Goal: Task Accomplishment & Management: Complete application form

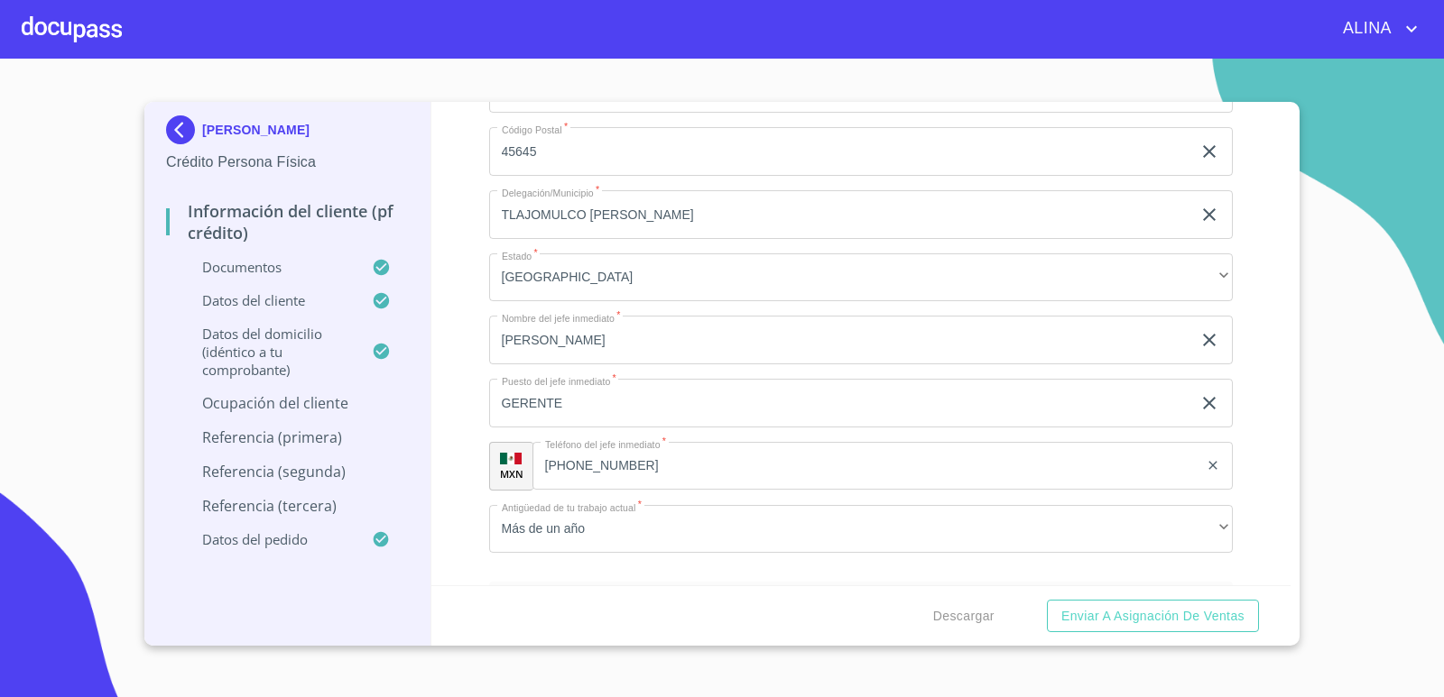
scroll to position [9023, 0]
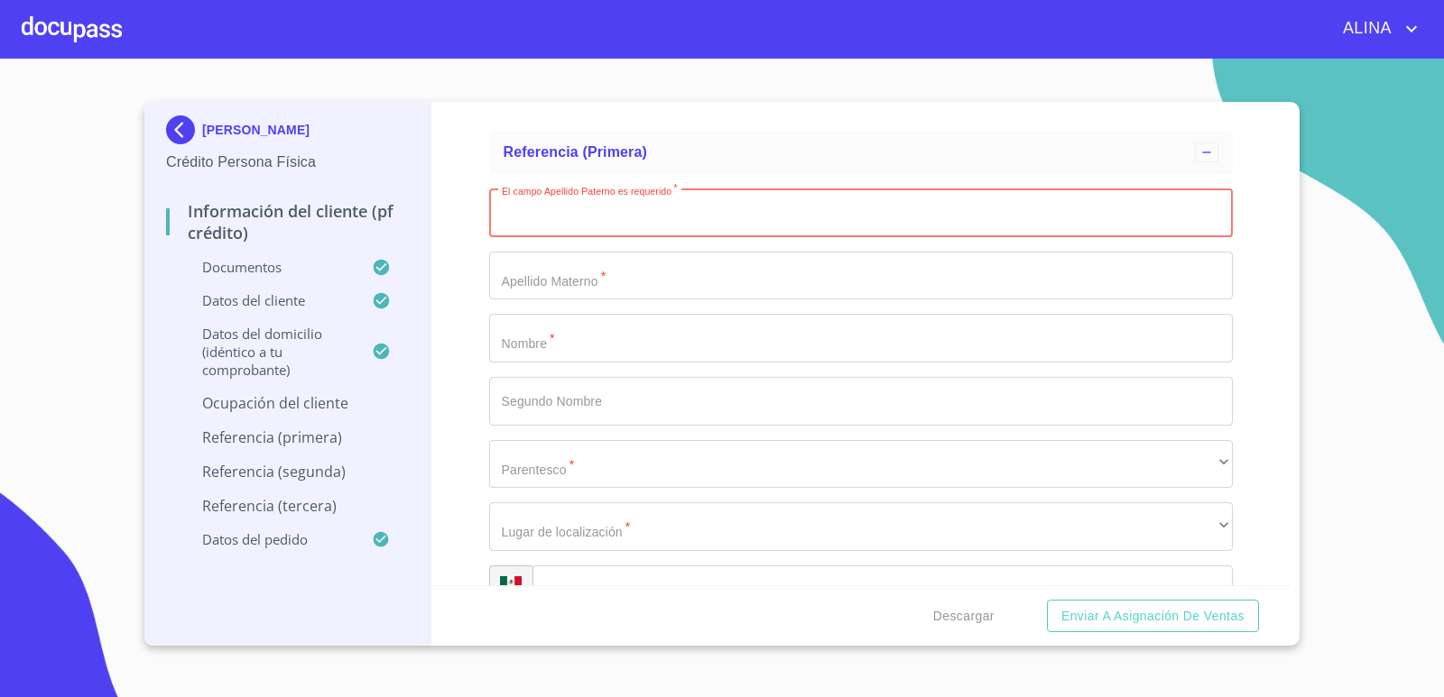
click at [625, 223] on input "Documento de identificación.   *" at bounding box center [861, 213] width 744 height 49
type input "a"
type input "A"
type input "[PERSON_NAME]"
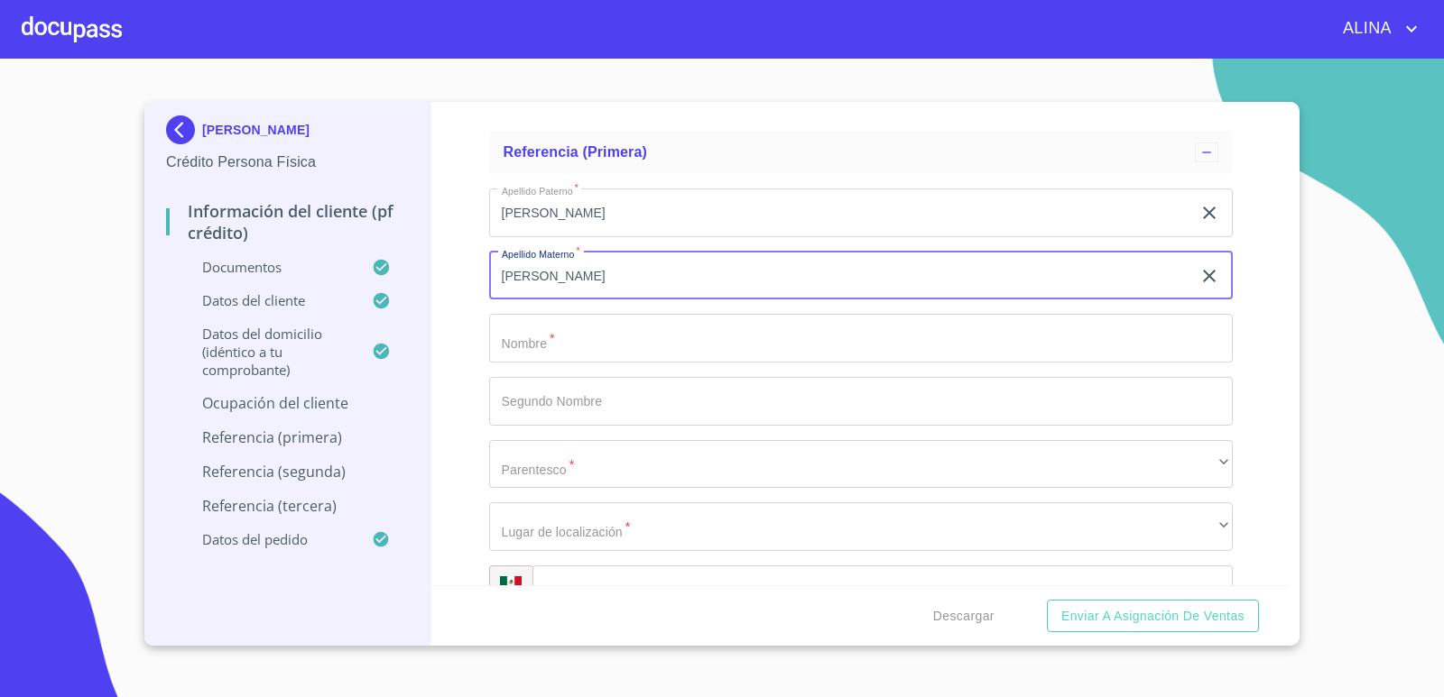
type input "[PERSON_NAME]"
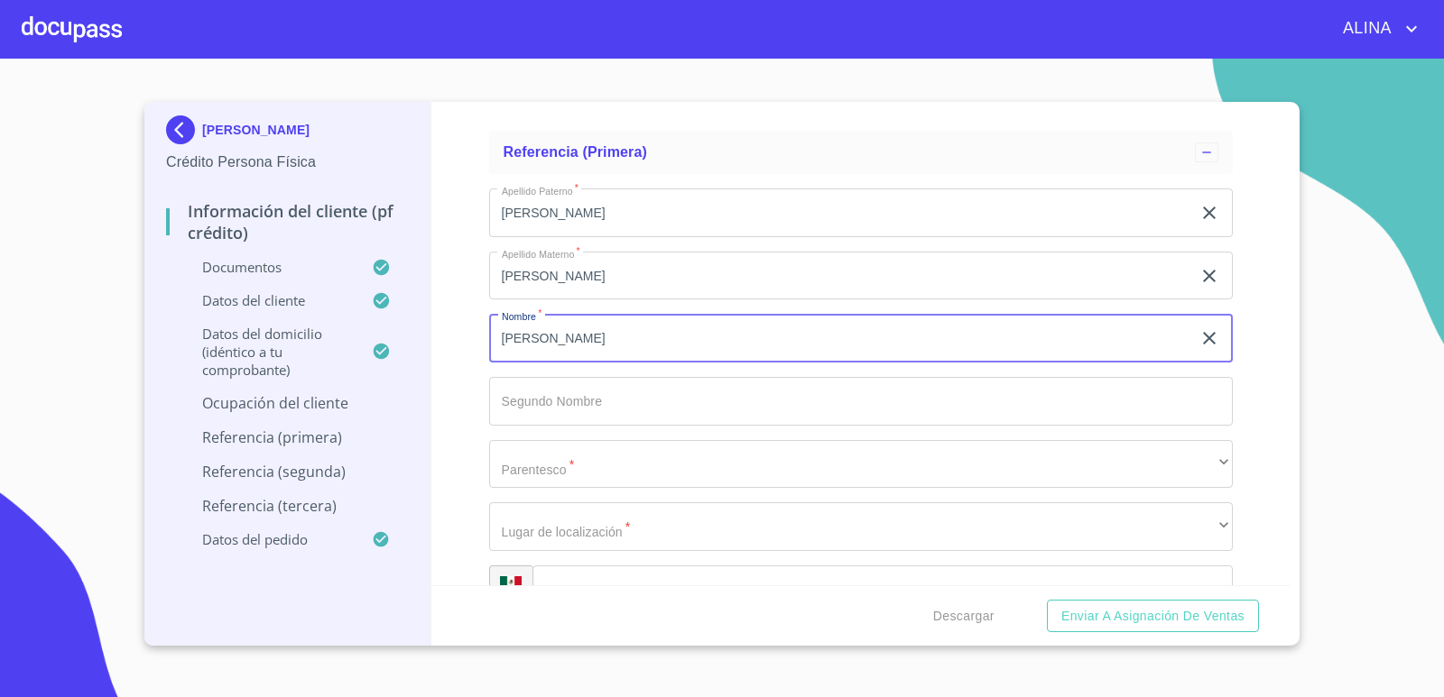
type input "[PERSON_NAME]"
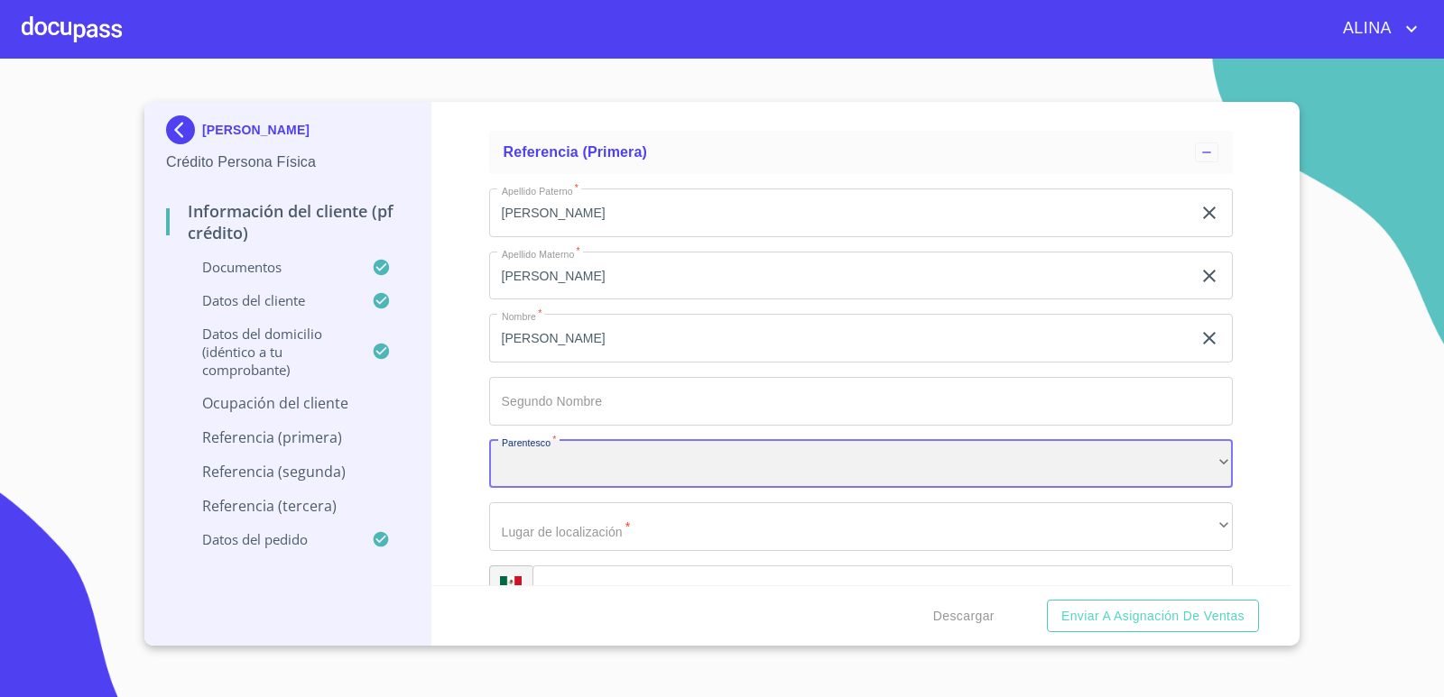
click at [617, 469] on div "​" at bounding box center [861, 464] width 744 height 49
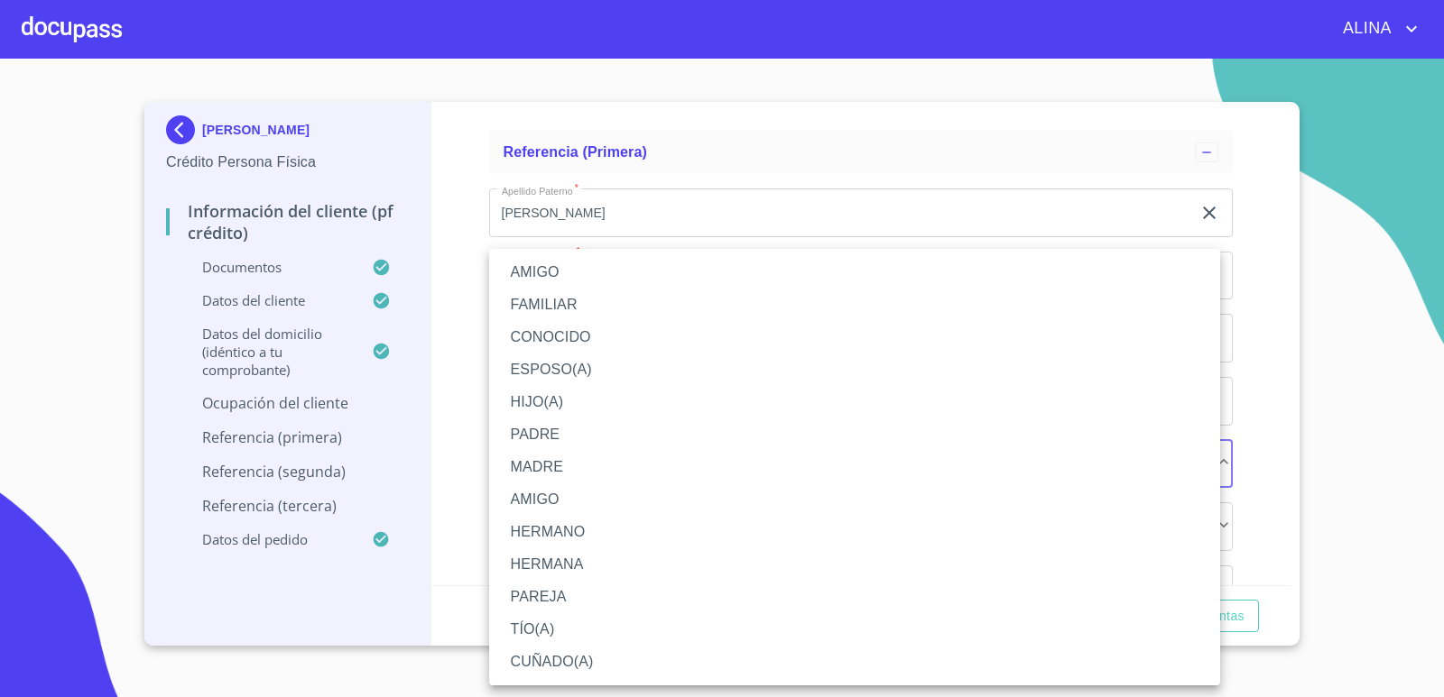
click at [568, 491] on li "AMIGO" at bounding box center [854, 500] width 731 height 32
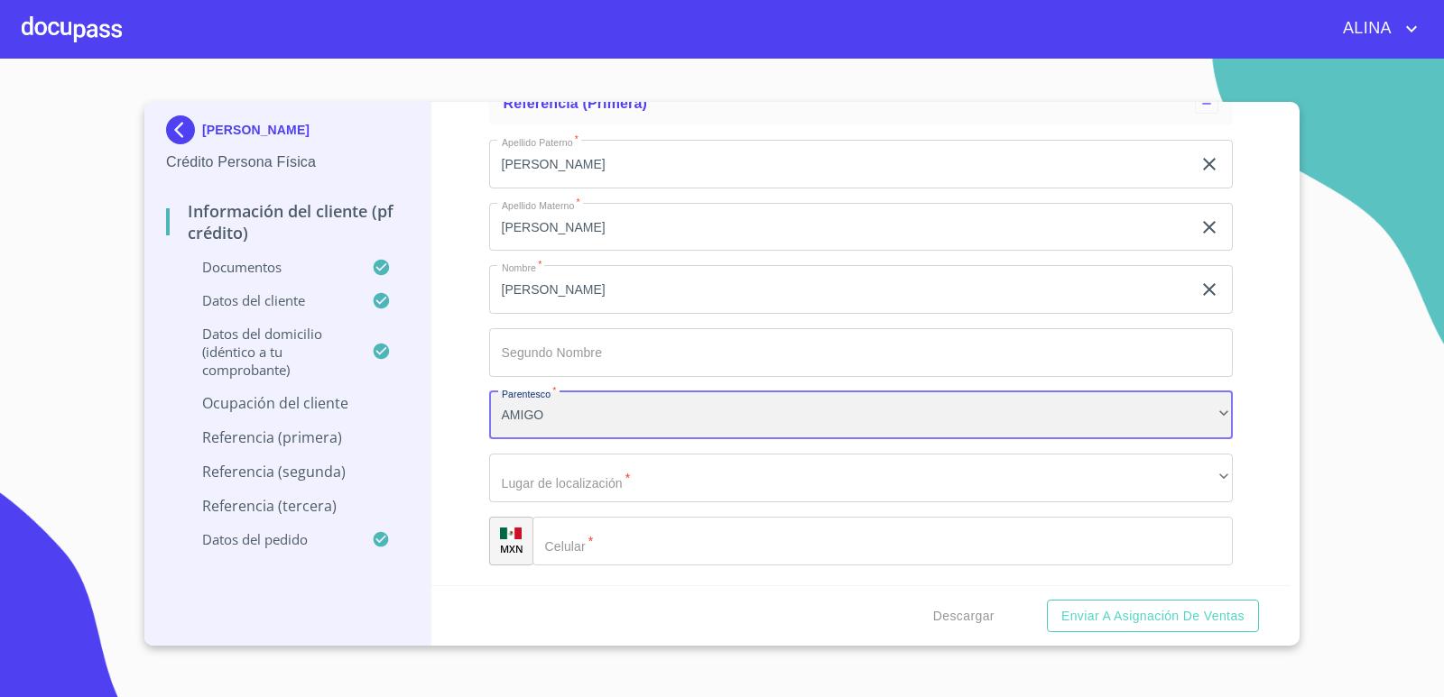
scroll to position [9113, 0]
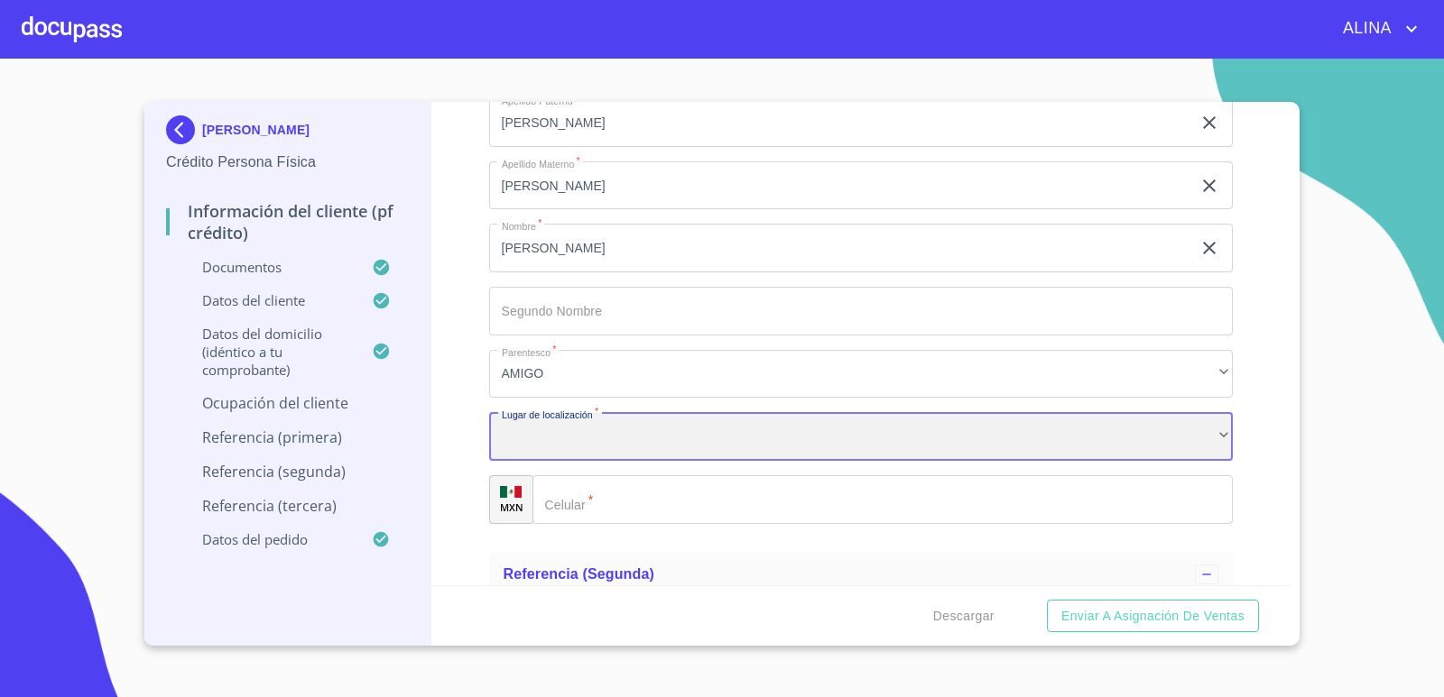
click at [635, 435] on div "​" at bounding box center [861, 436] width 744 height 49
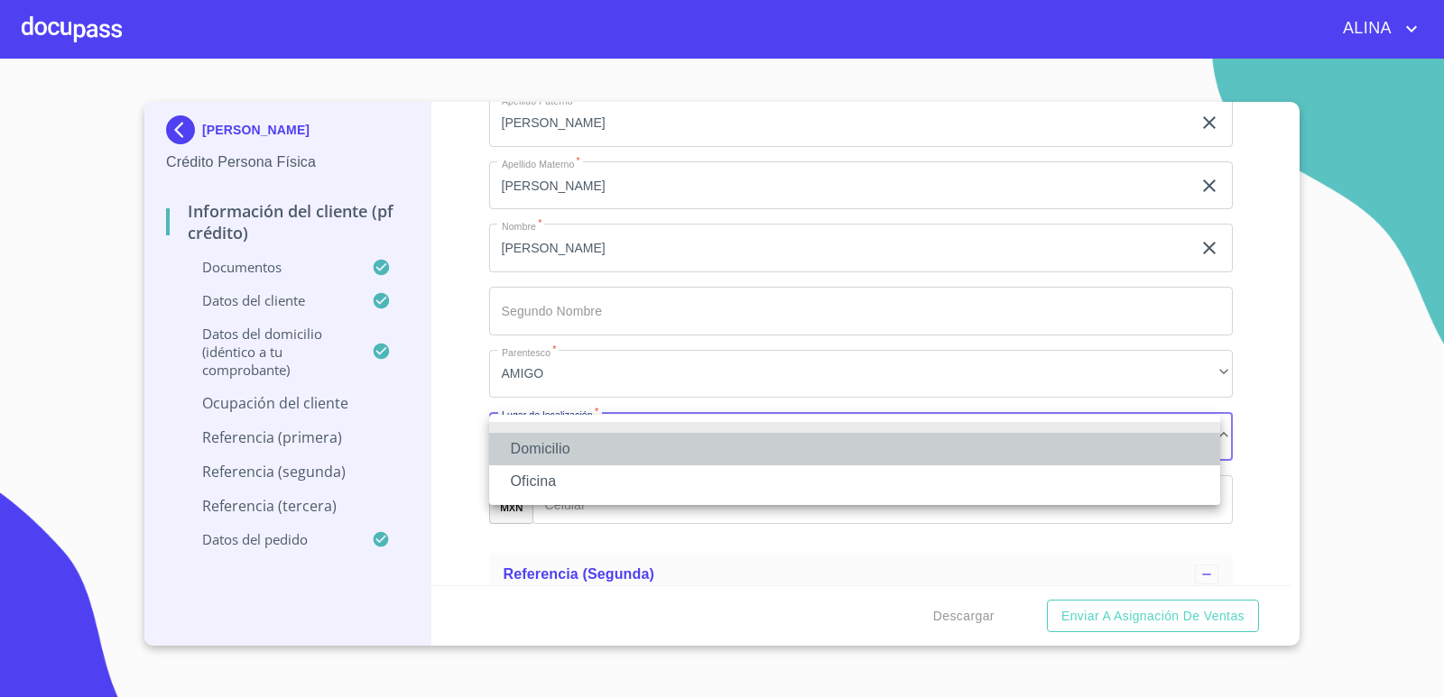
click at [567, 450] on li "Domicilio" at bounding box center [854, 449] width 731 height 32
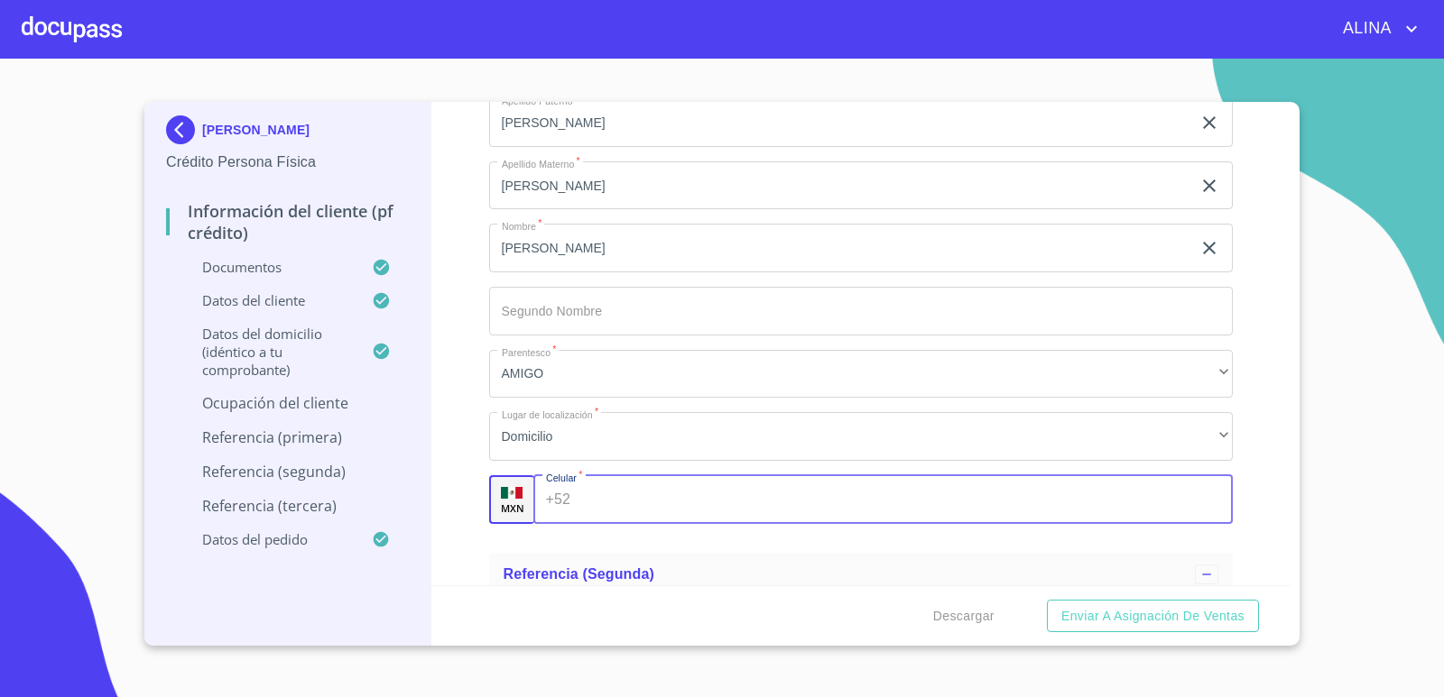
click at [579, 494] on input "Documento de identificación.   *" at bounding box center [904, 499] width 655 height 49
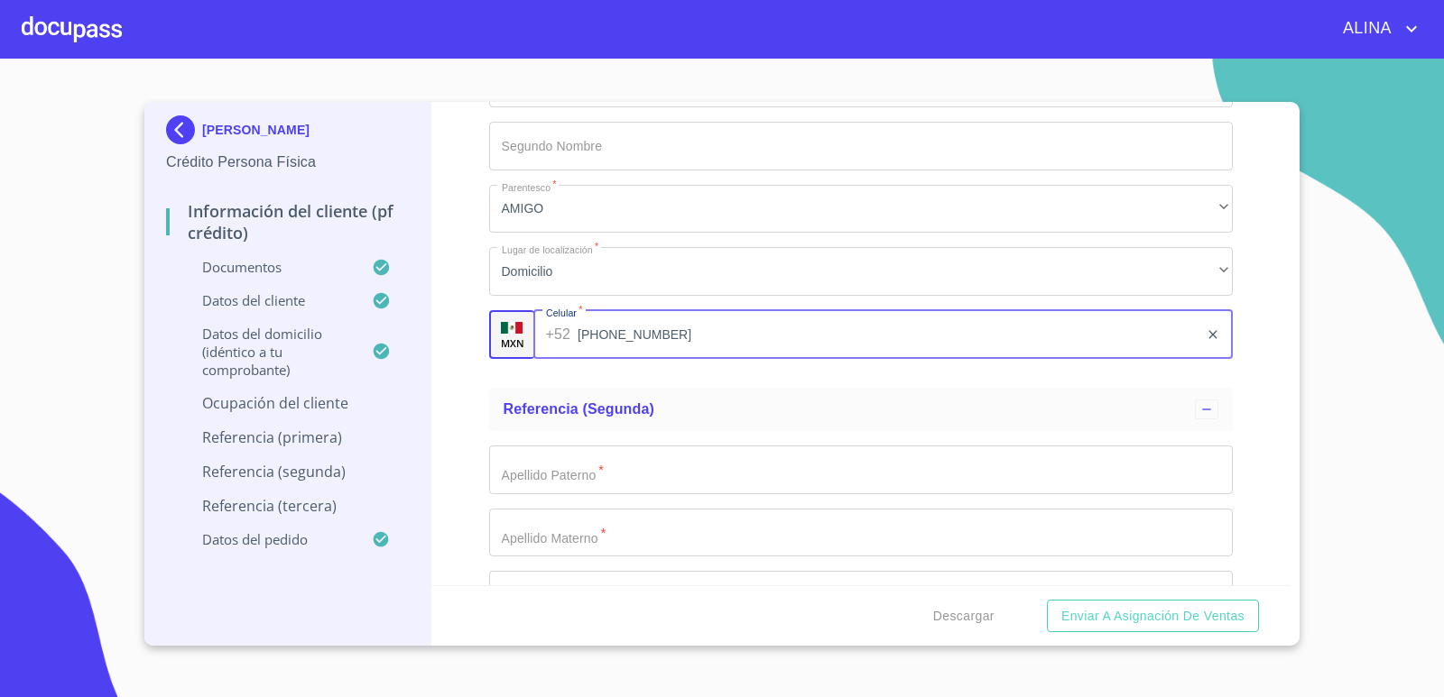
scroll to position [9293, 0]
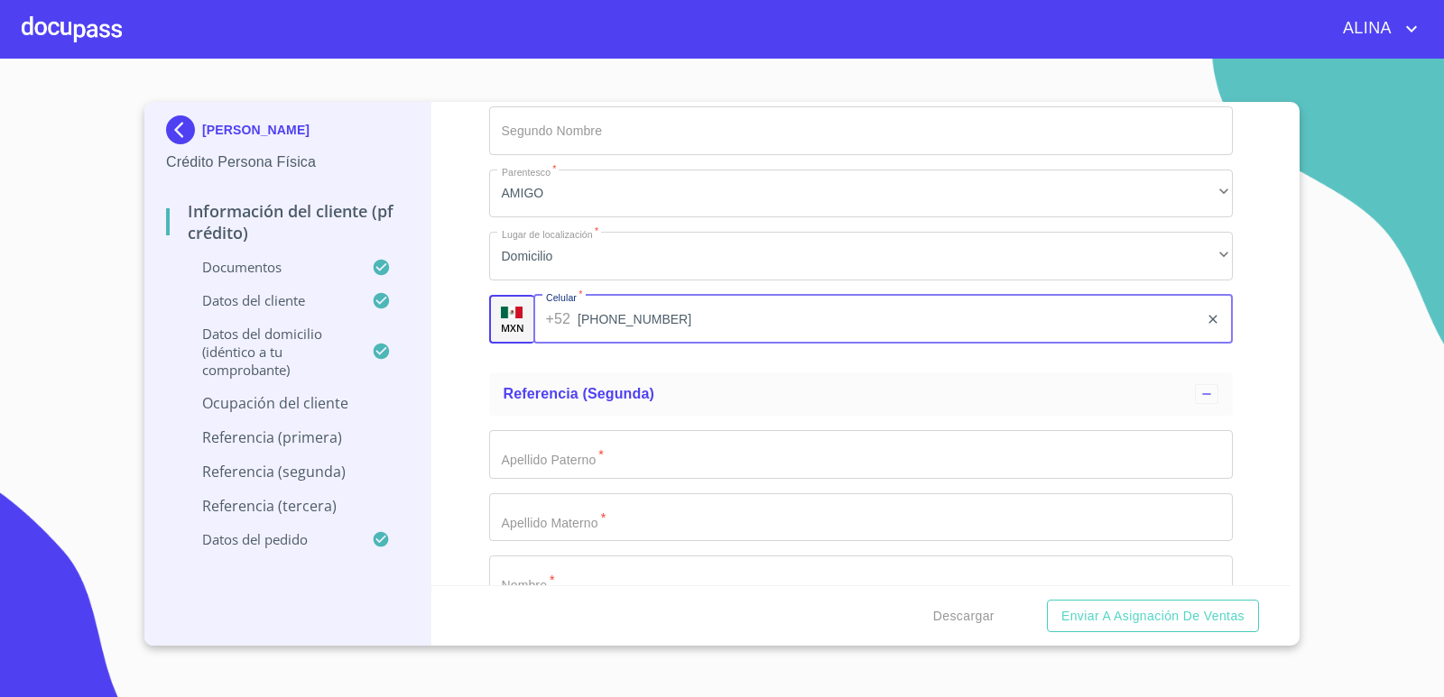
type input "[PHONE_NUMBER]"
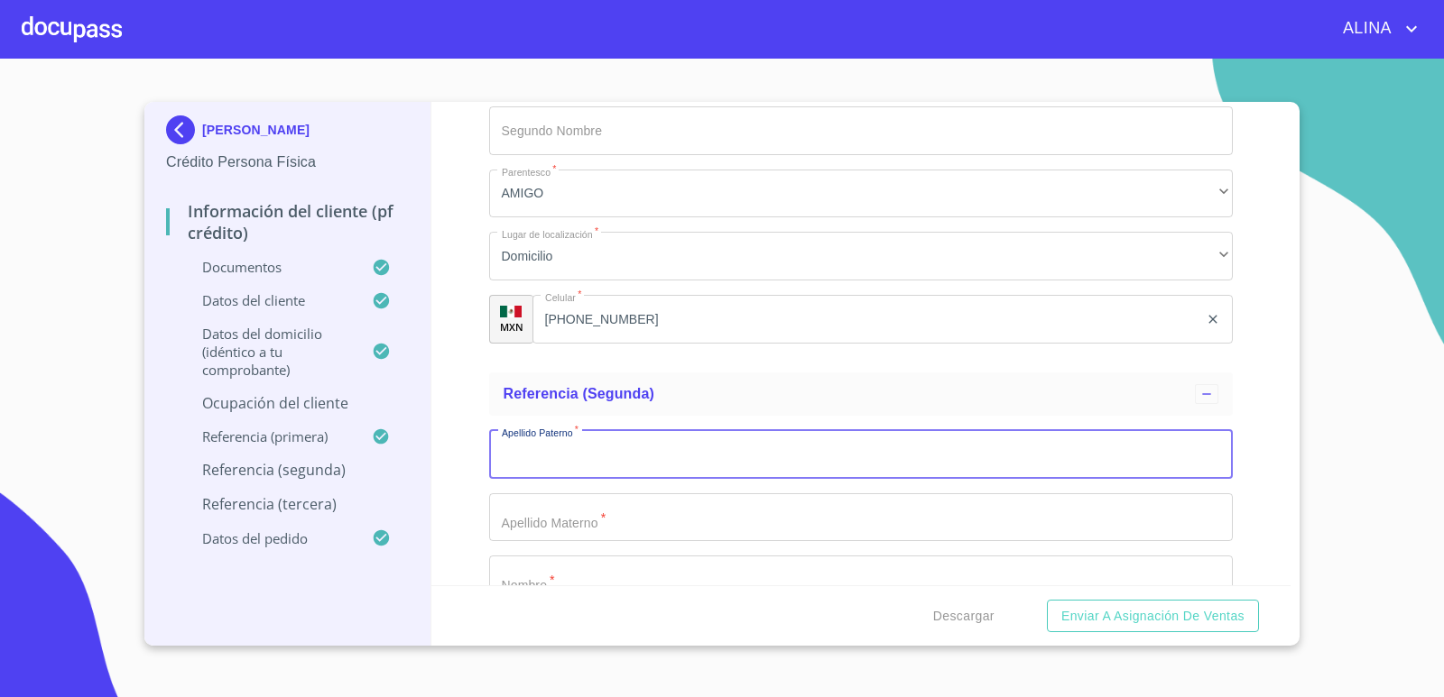
click at [1158, 459] on input "Documento de identificación.   *" at bounding box center [861, 454] width 744 height 49
type input "A"
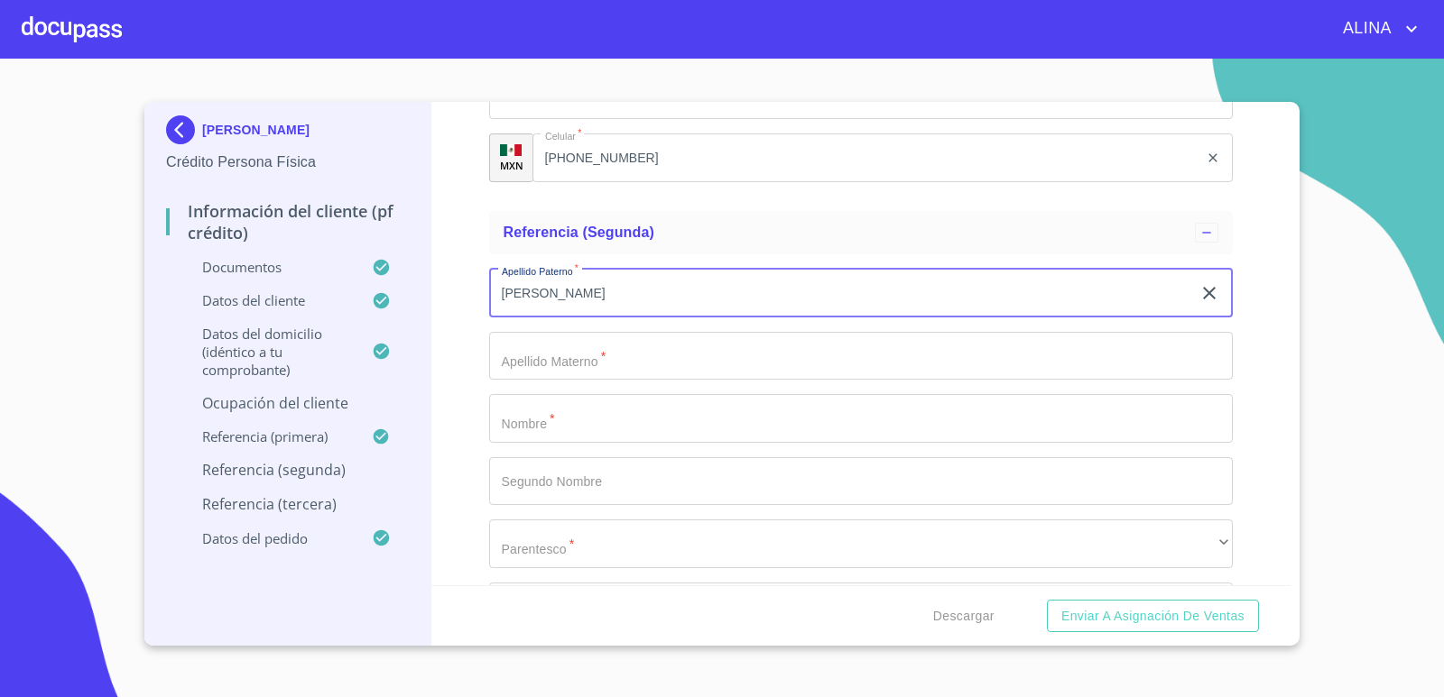
scroll to position [9474, 0]
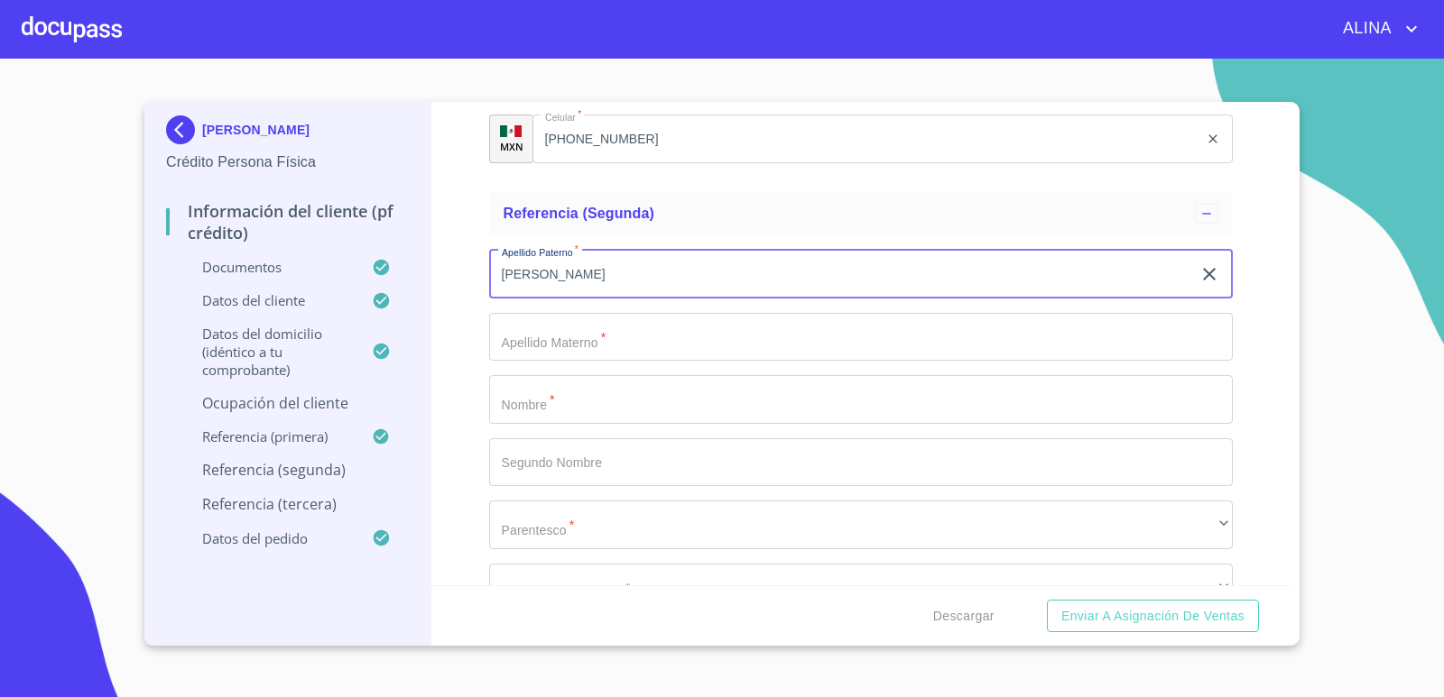
type input "[PERSON_NAME]"
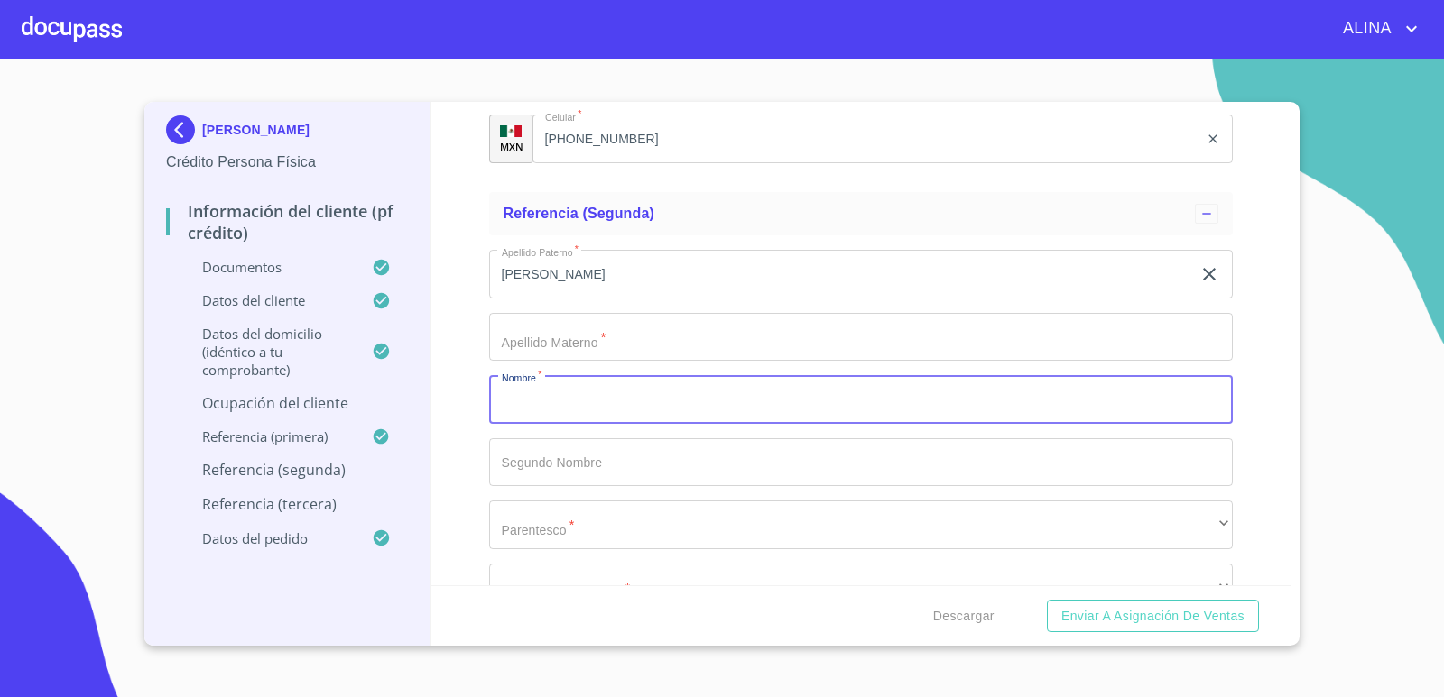
click at [596, 406] on input "Documento de identificación.   *" at bounding box center [861, 399] width 744 height 49
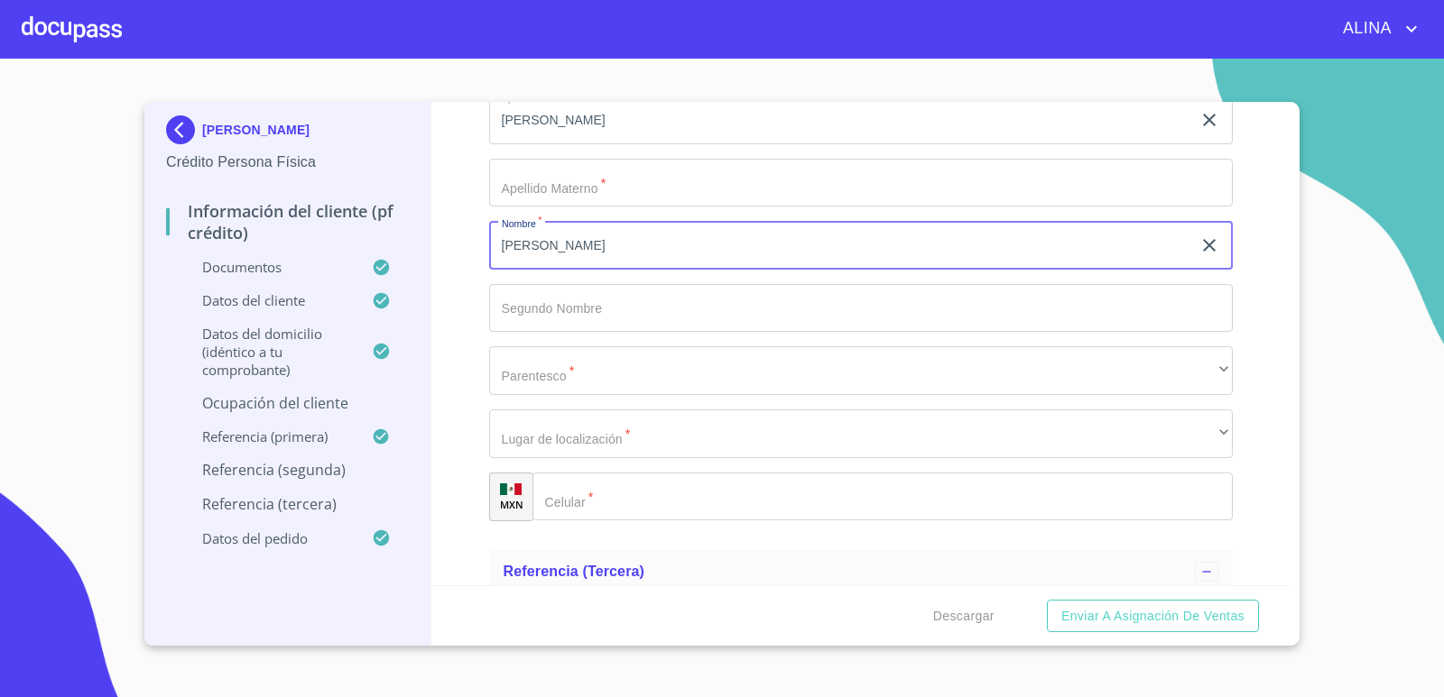
scroll to position [9654, 0]
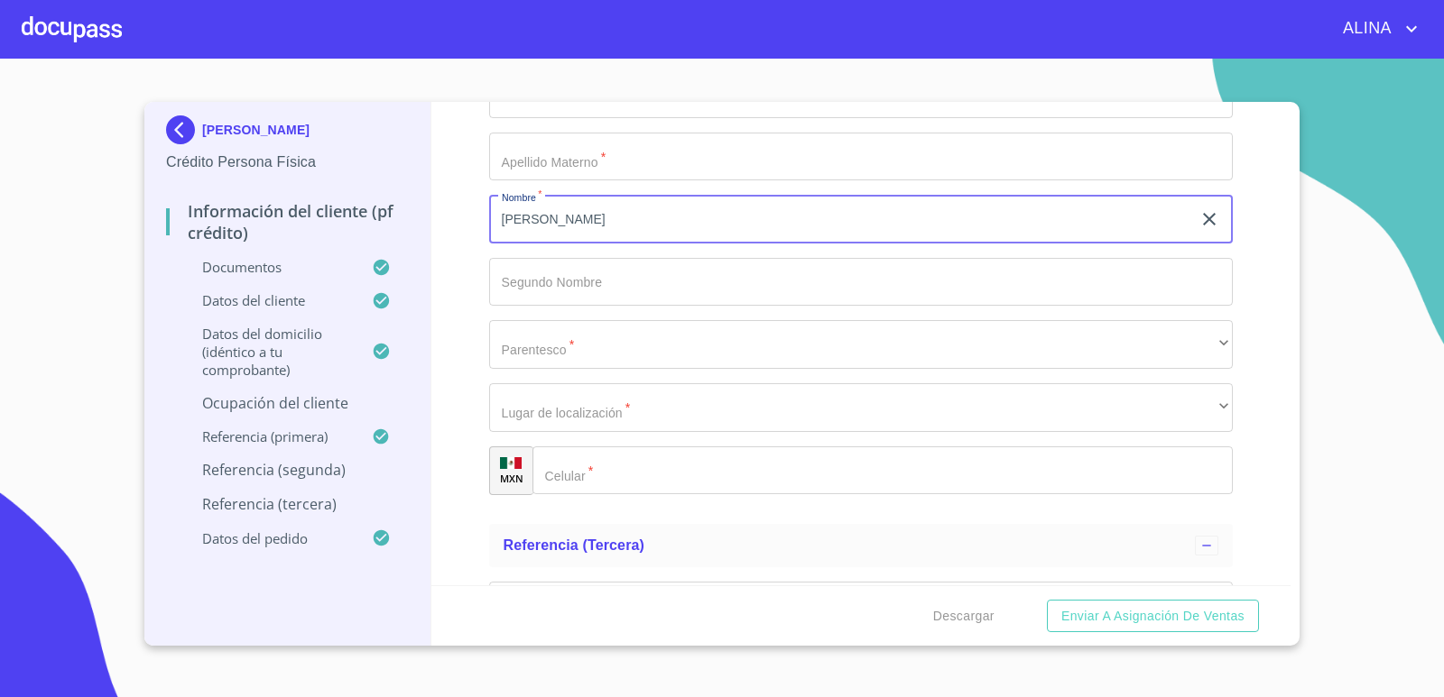
type input "[PERSON_NAME]"
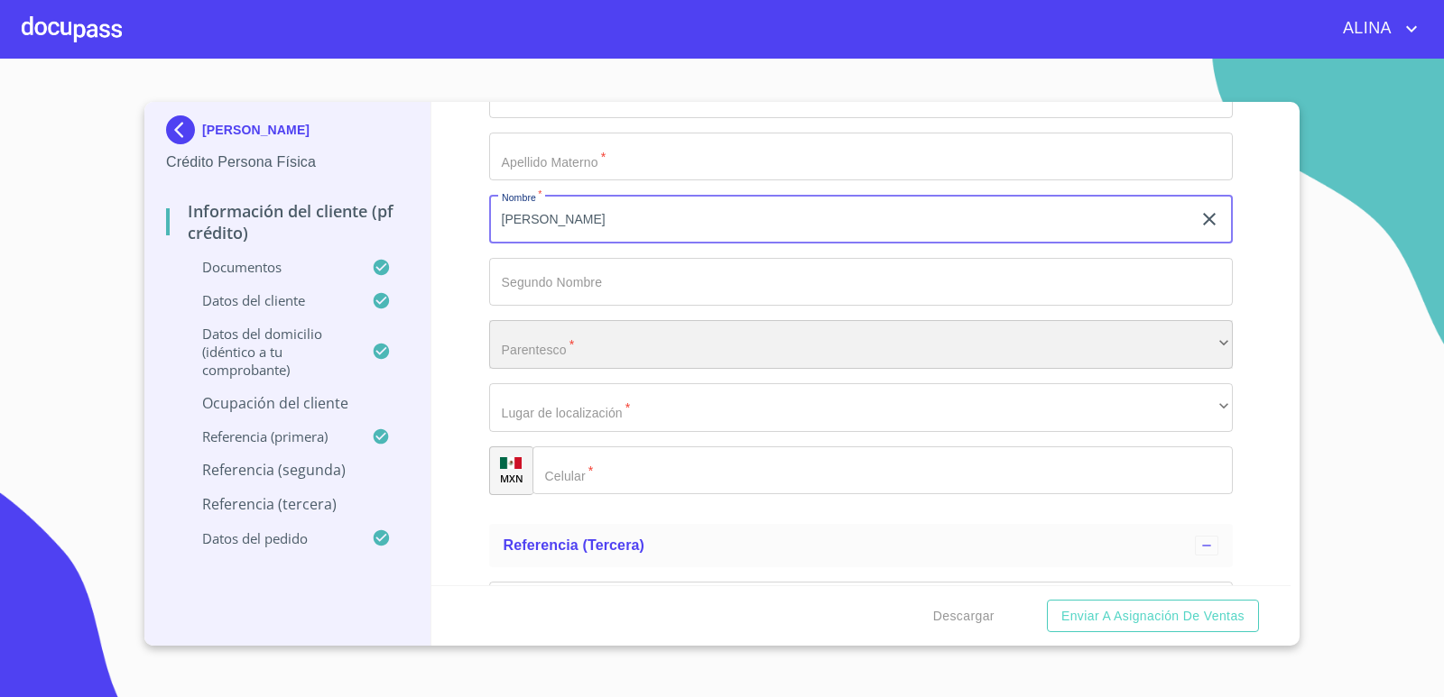
click at [599, 355] on div "​" at bounding box center [861, 344] width 744 height 49
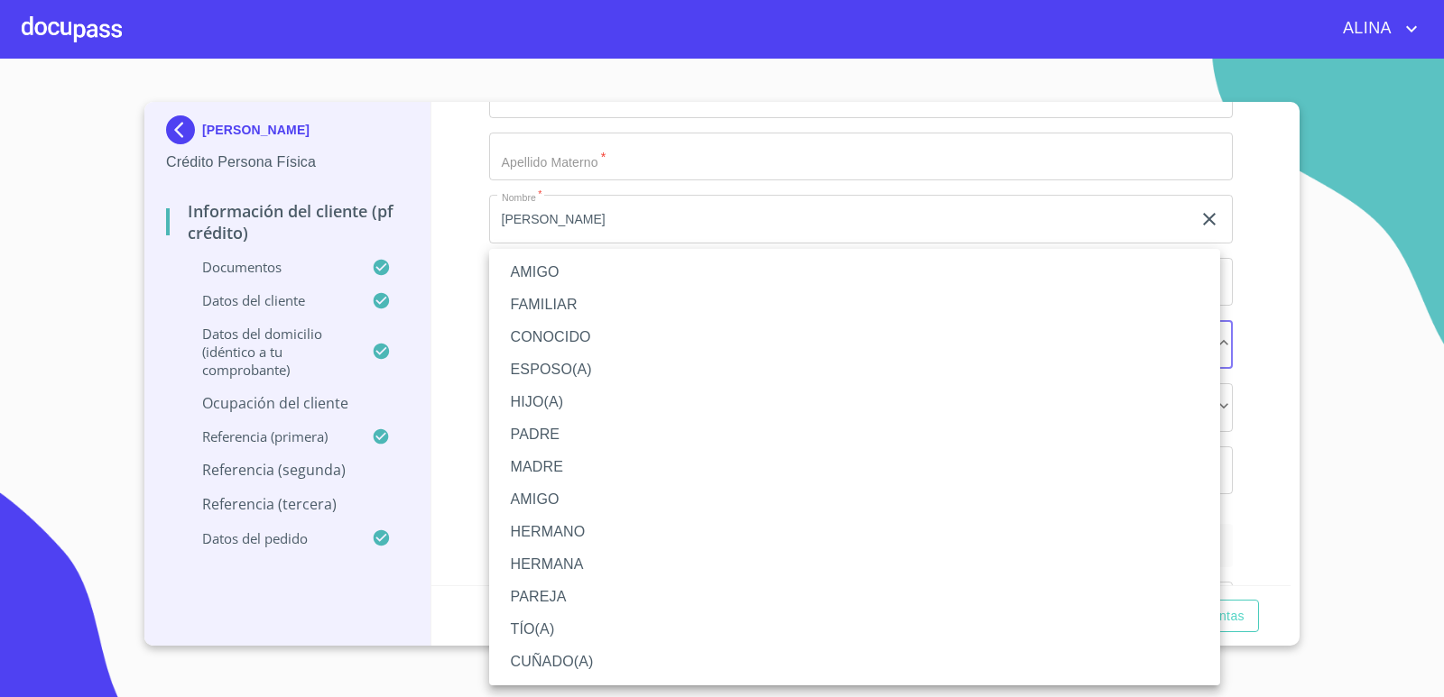
click at [572, 273] on li "AMIGO" at bounding box center [854, 272] width 731 height 32
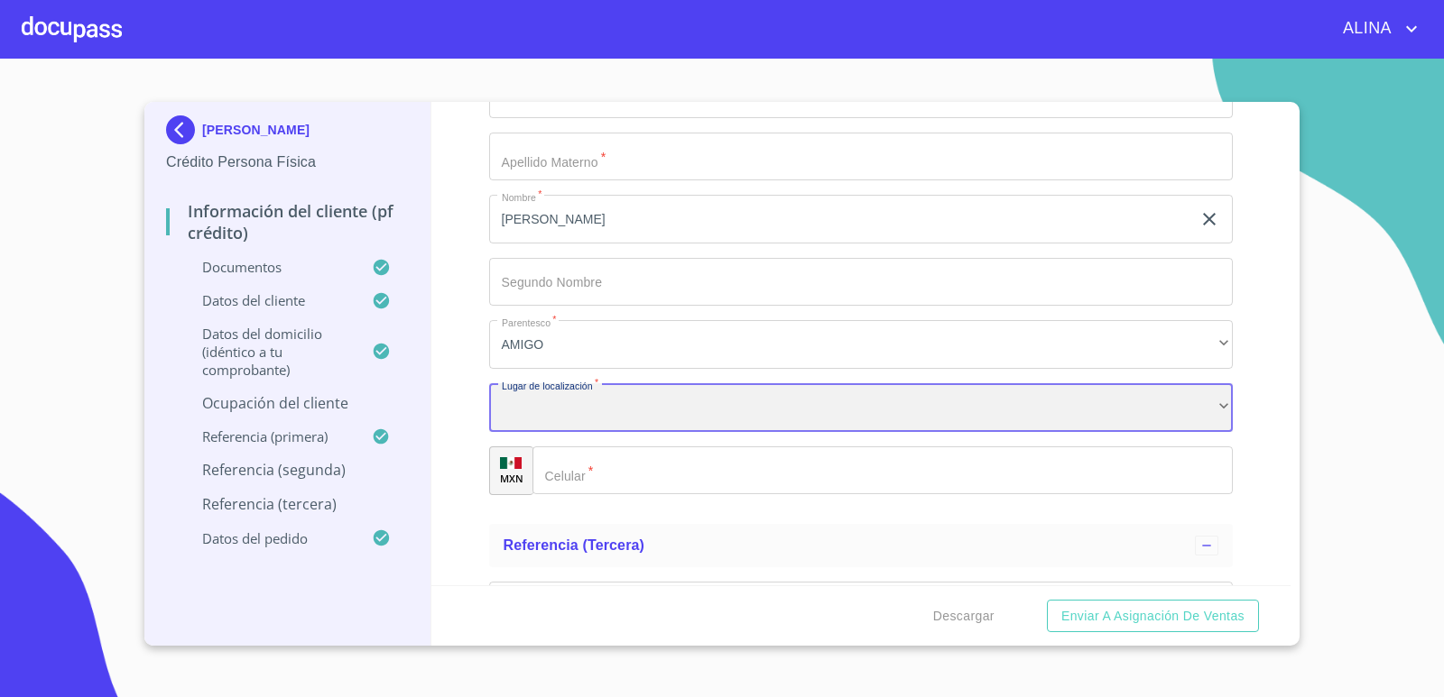
click at [625, 411] on div "​" at bounding box center [861, 407] width 744 height 49
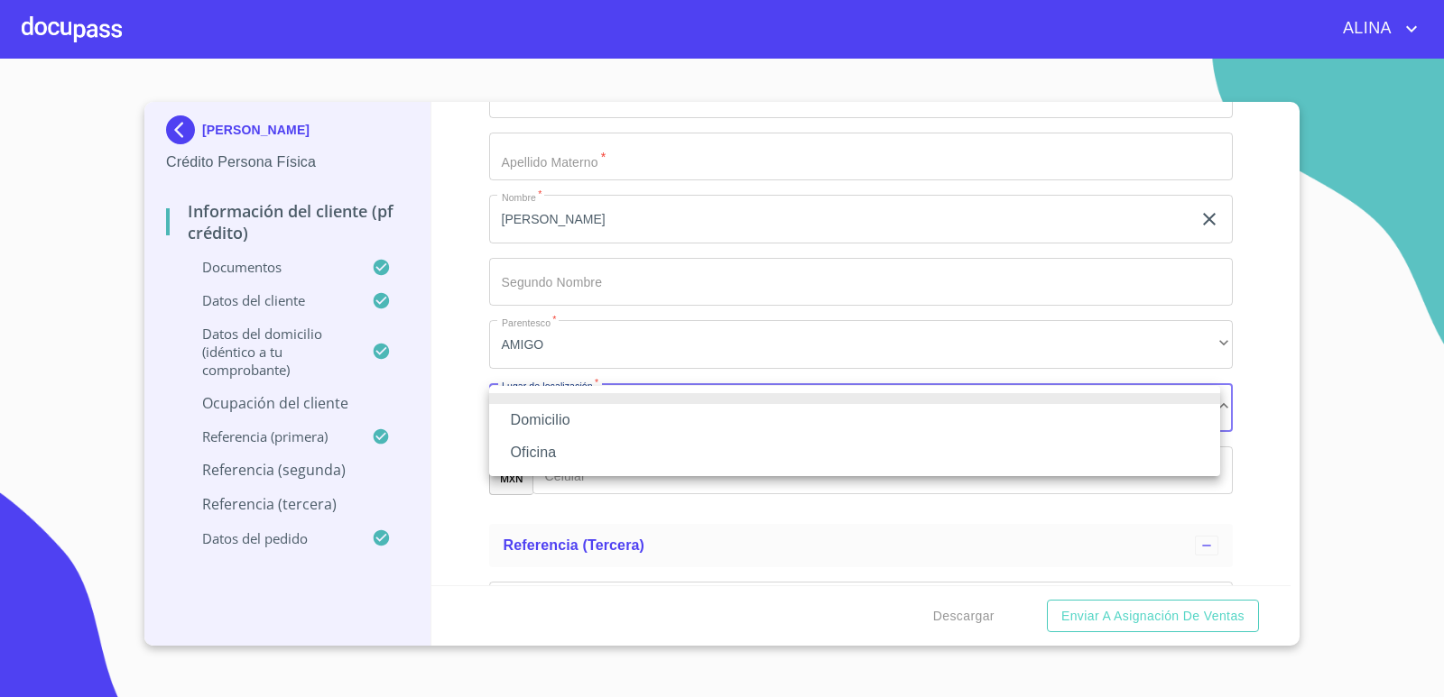
click at [556, 450] on li "Oficina" at bounding box center [854, 453] width 731 height 32
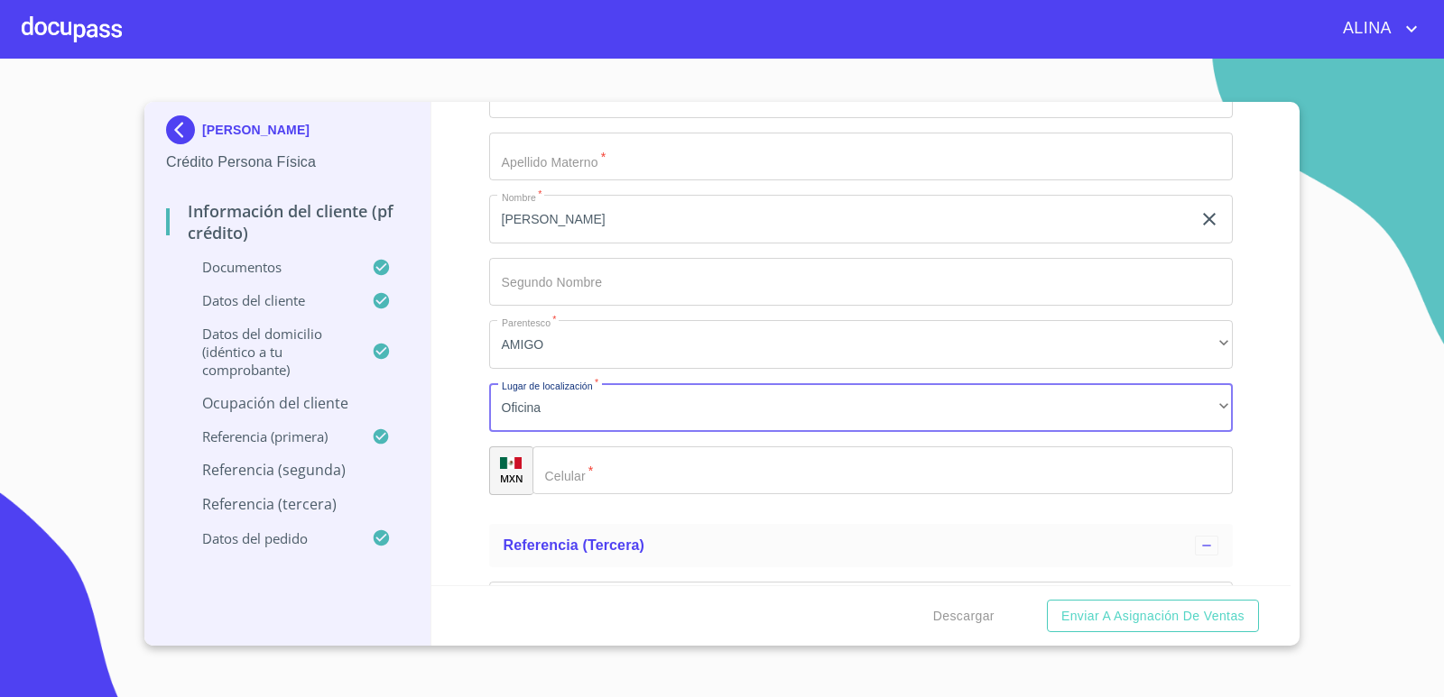
click at [627, 474] on input "Documento de identificación.   *" at bounding box center [882, 471] width 701 height 49
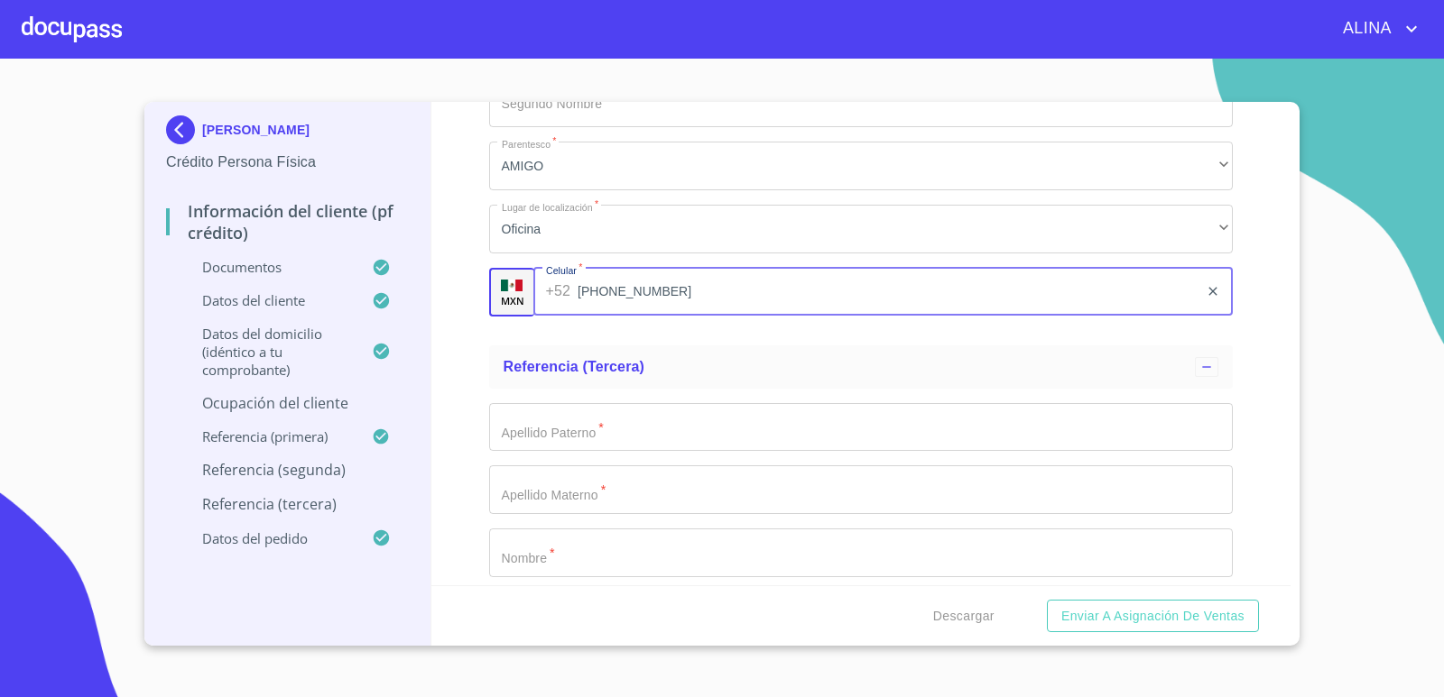
scroll to position [9835, 0]
type input "[PHONE_NUMBER]"
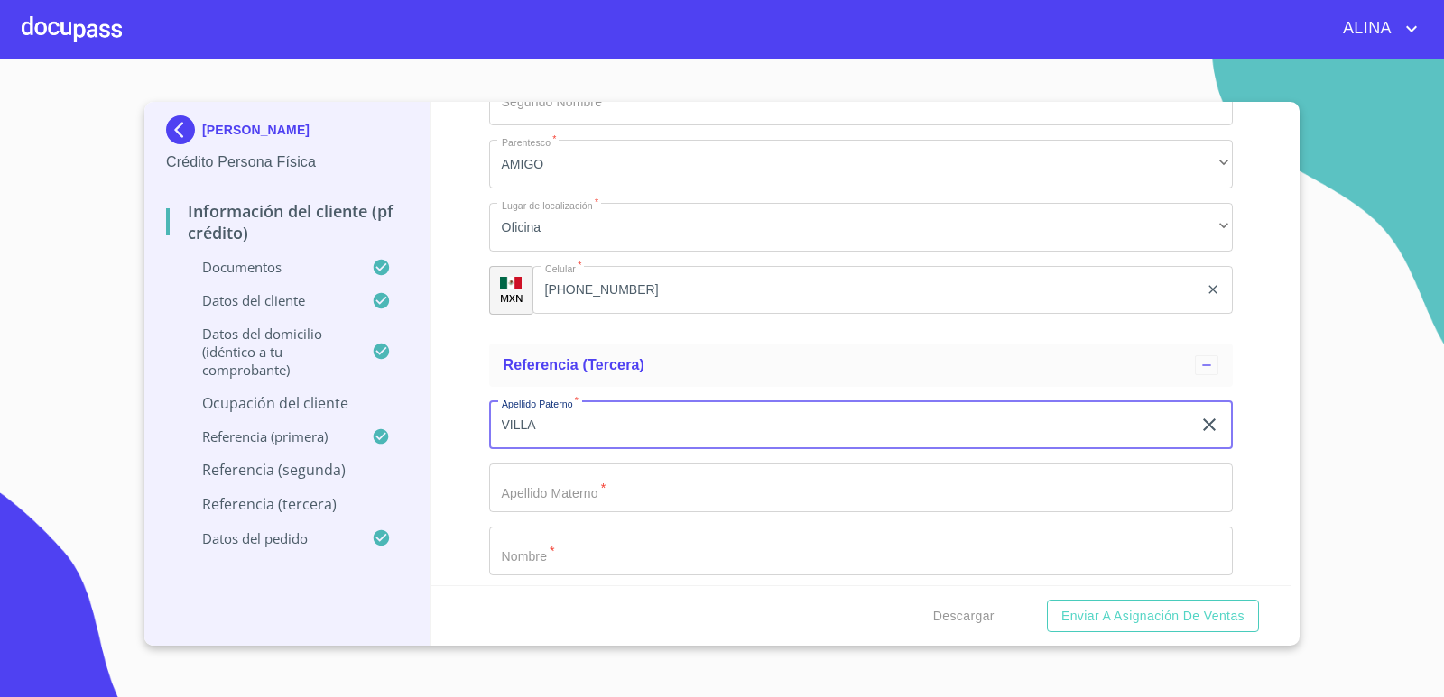
type input "VILLA"
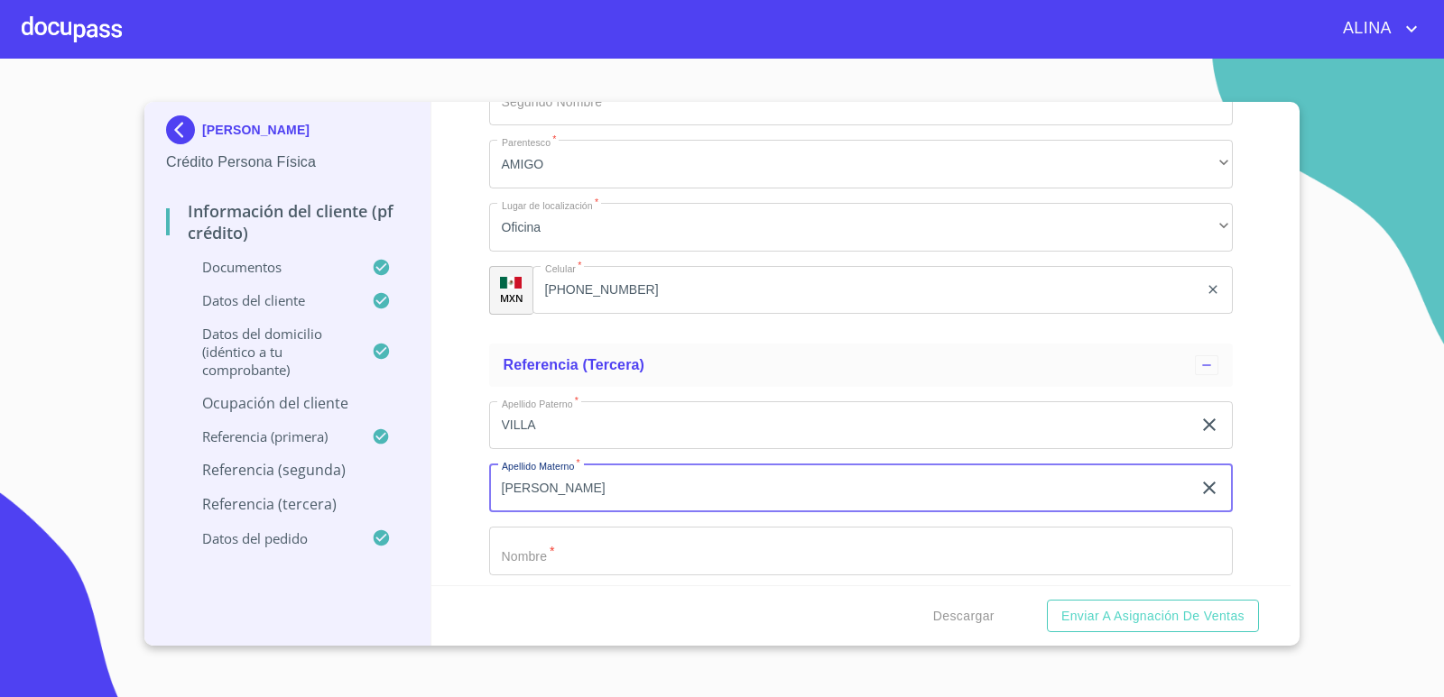
type input "[PERSON_NAME]"
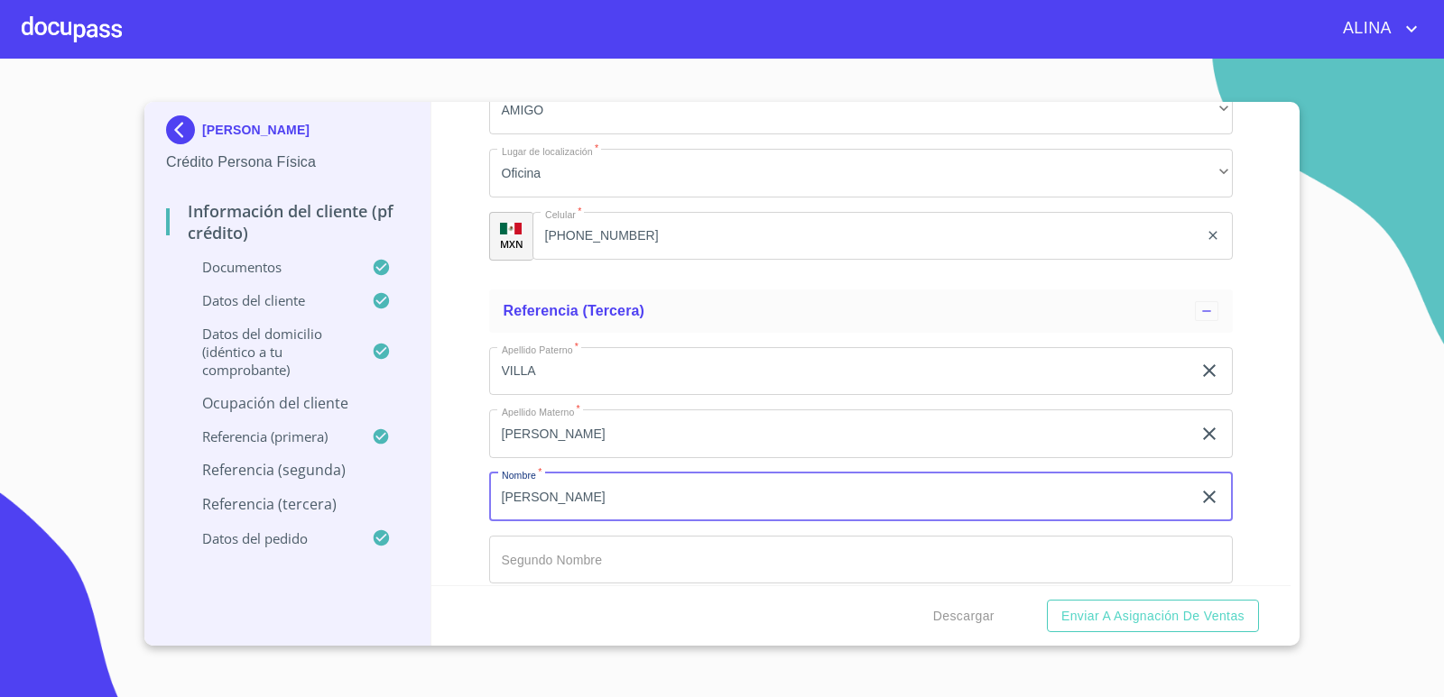
scroll to position [10105, 0]
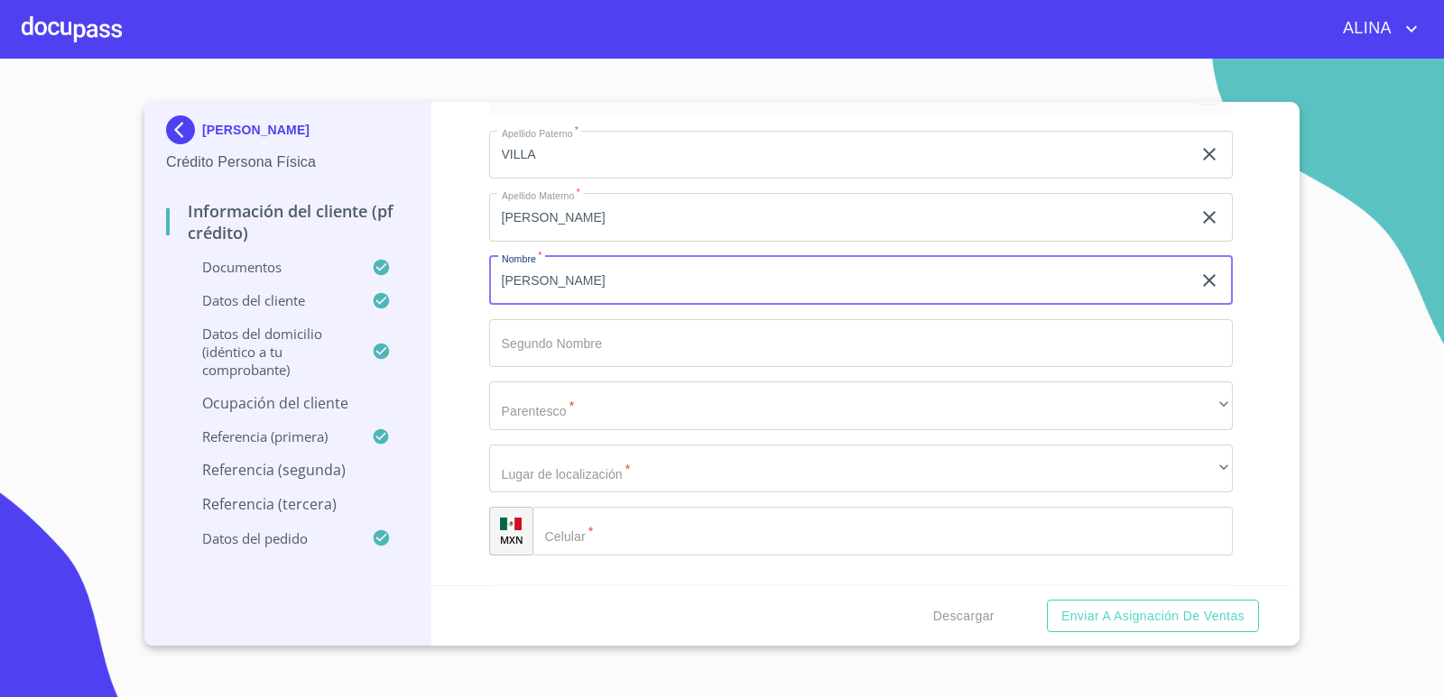
type input "[PERSON_NAME]"
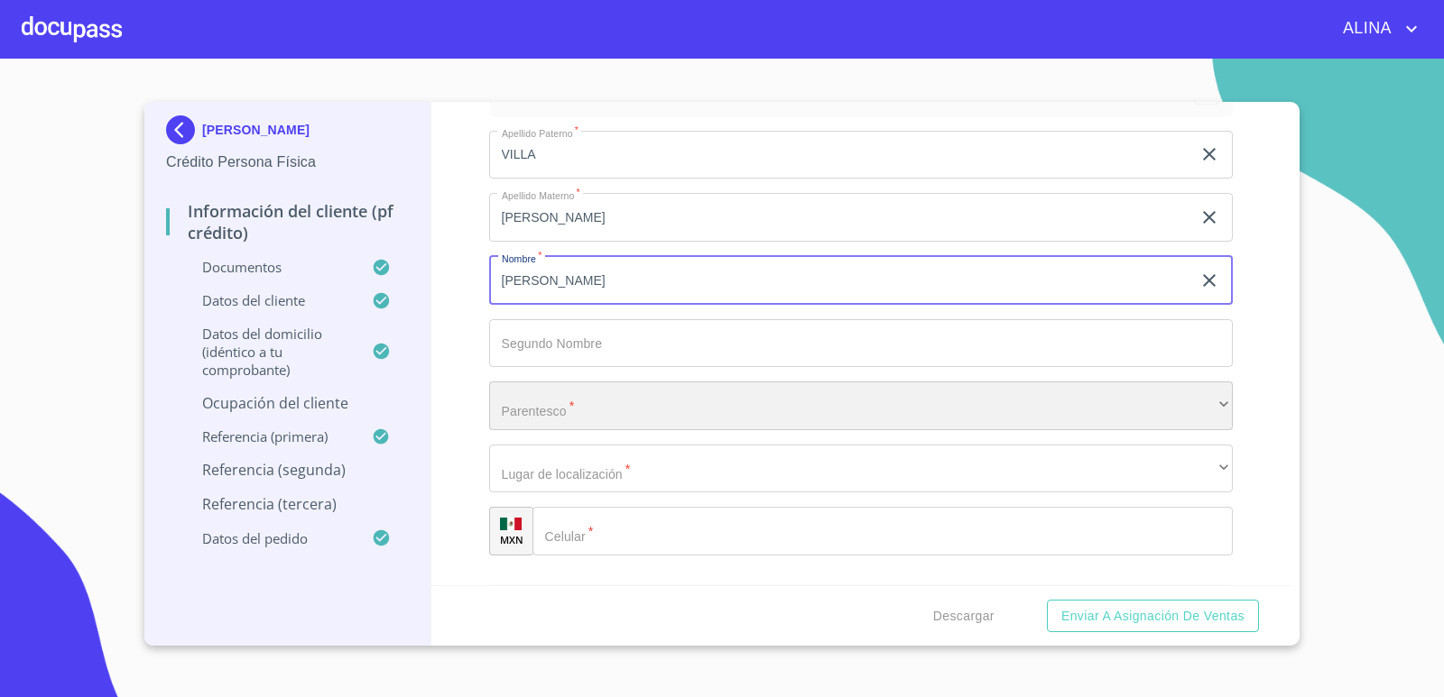
click at [588, 403] on div "​" at bounding box center [861, 406] width 744 height 49
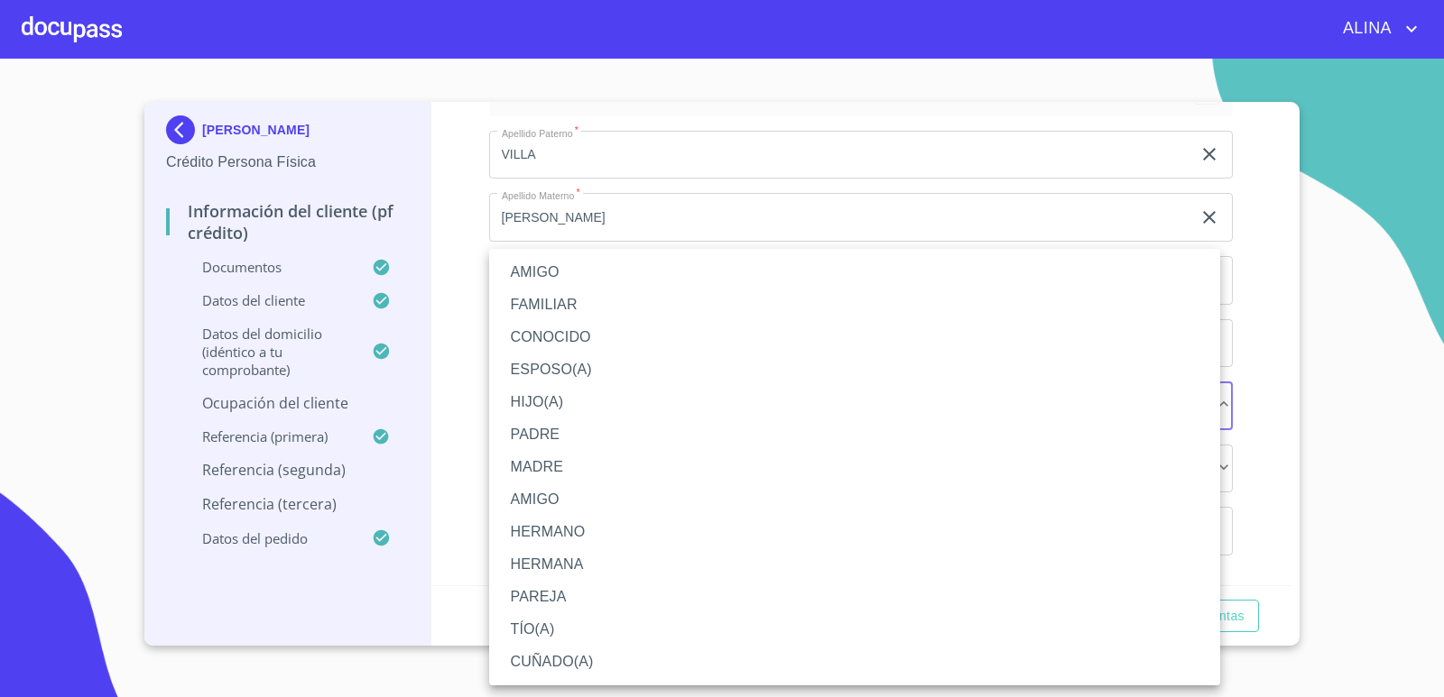
click at [550, 496] on li "AMIGO" at bounding box center [854, 500] width 731 height 32
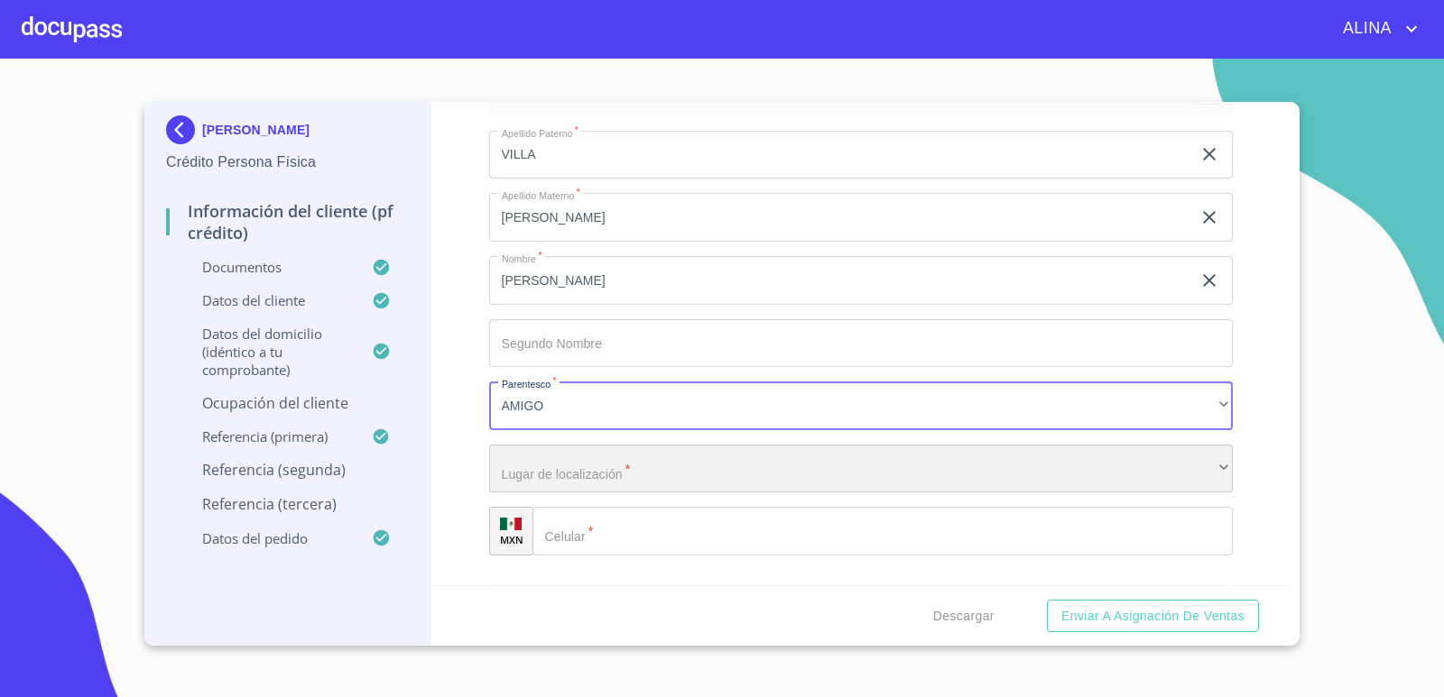
click at [592, 472] on div "​" at bounding box center [861, 469] width 744 height 49
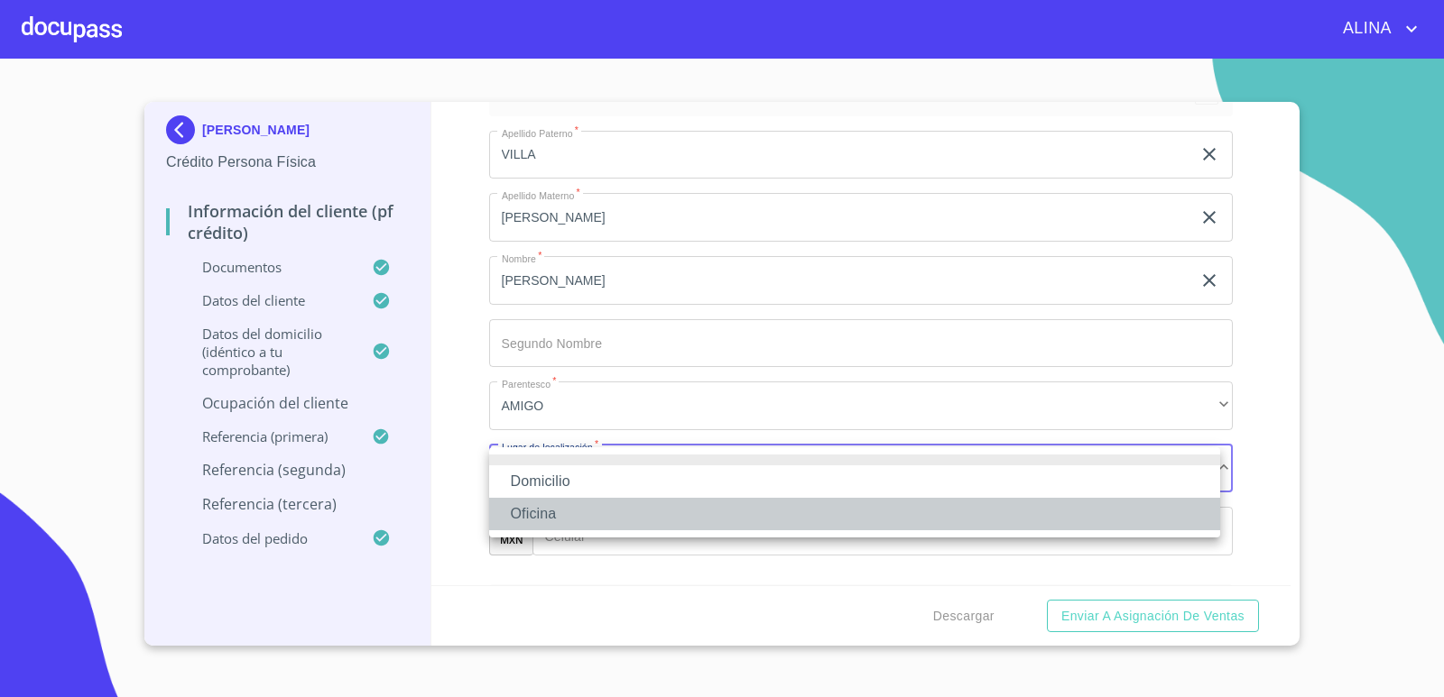
click at [557, 511] on li "Oficina" at bounding box center [854, 514] width 731 height 32
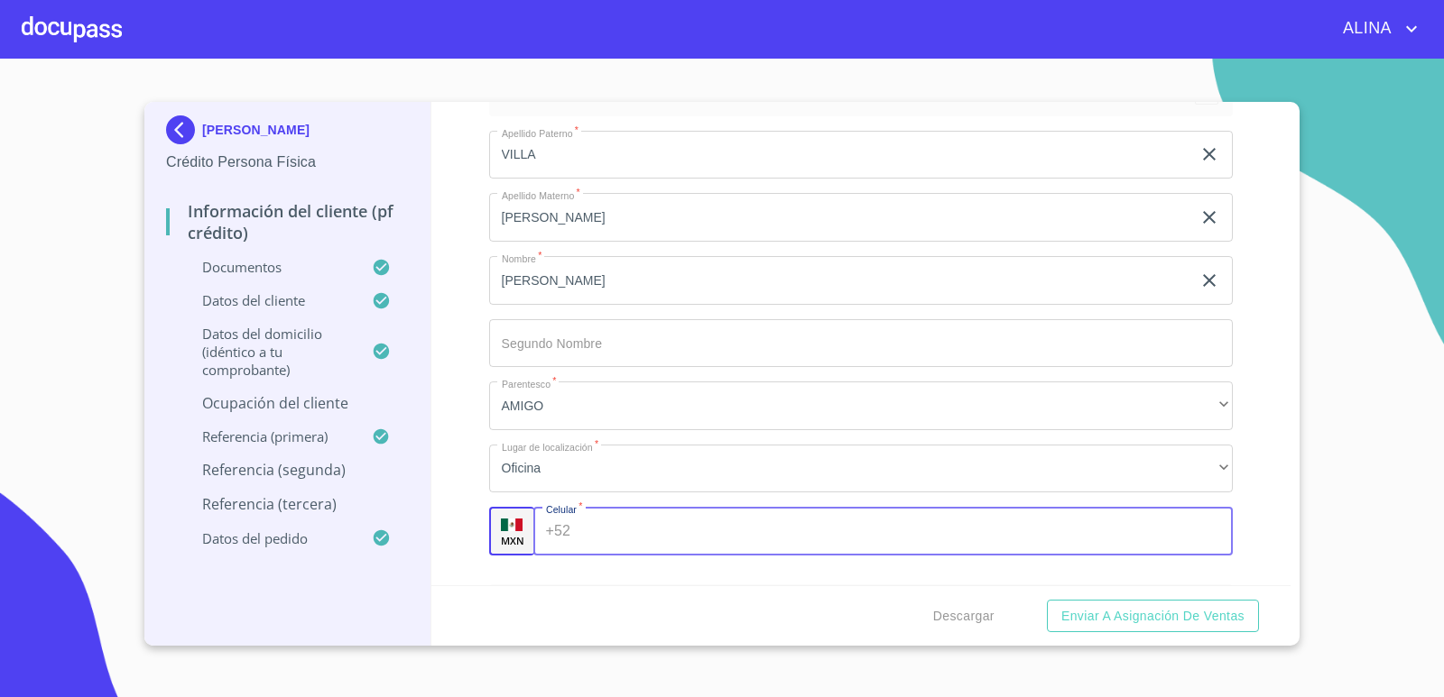
click at [633, 525] on input "Documento de identificación.   *" at bounding box center [904, 531] width 655 height 49
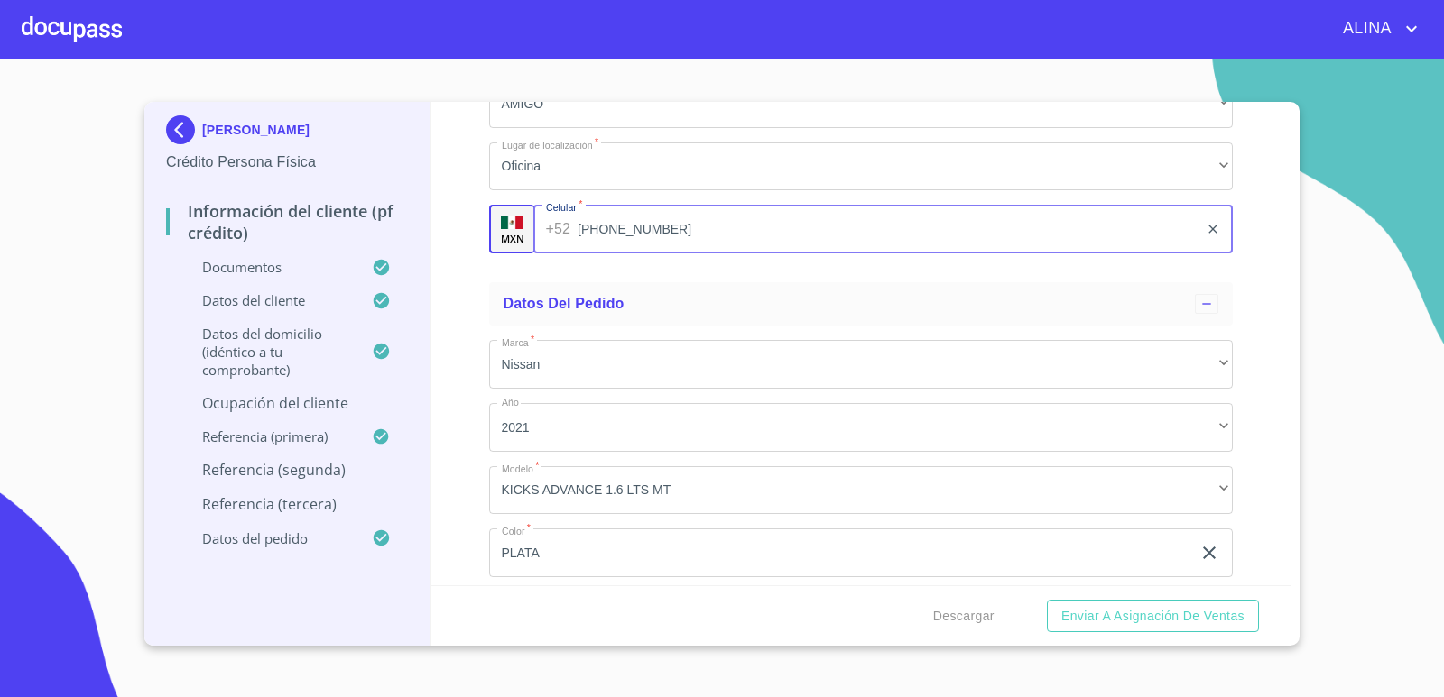
scroll to position [10546, 0]
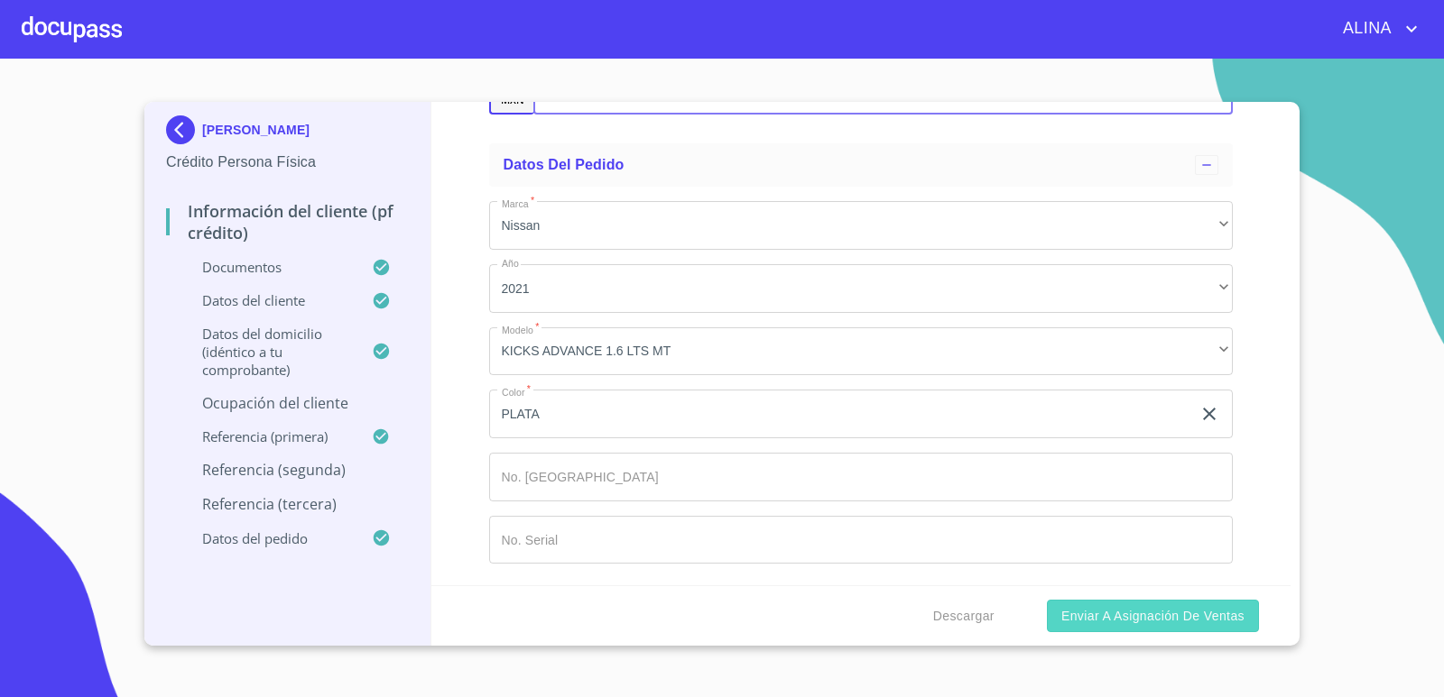
type input "[PHONE_NUMBER]"
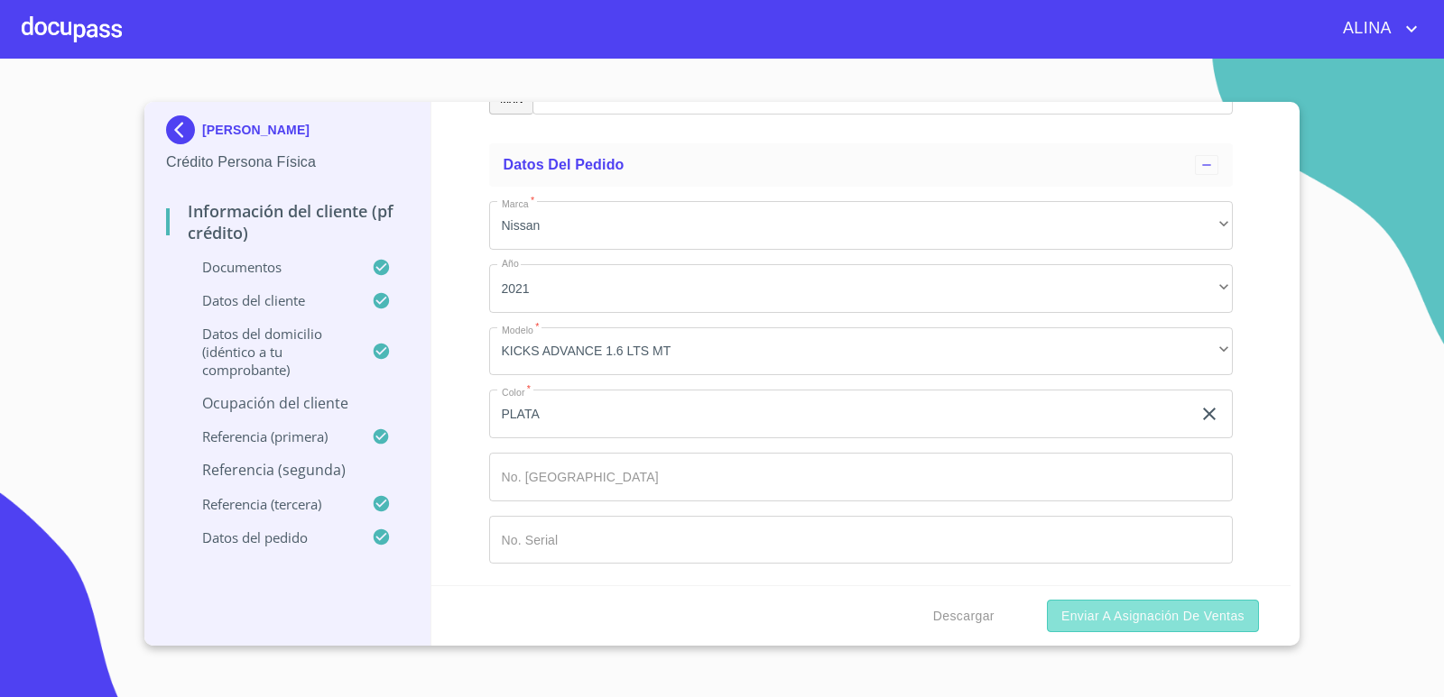
click at [1116, 623] on span "Enviar a Asignación de Ventas" at bounding box center [1152, 616] width 183 height 23
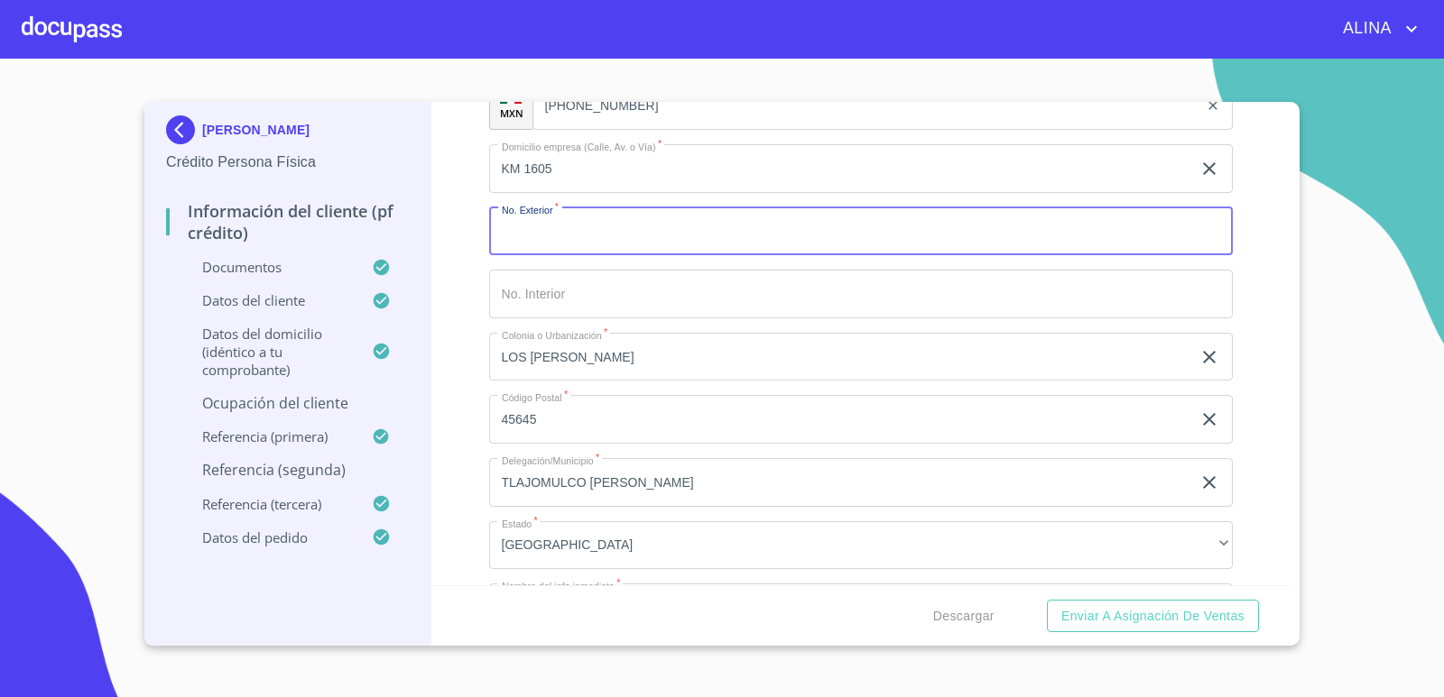
scroll to position [8138, 0]
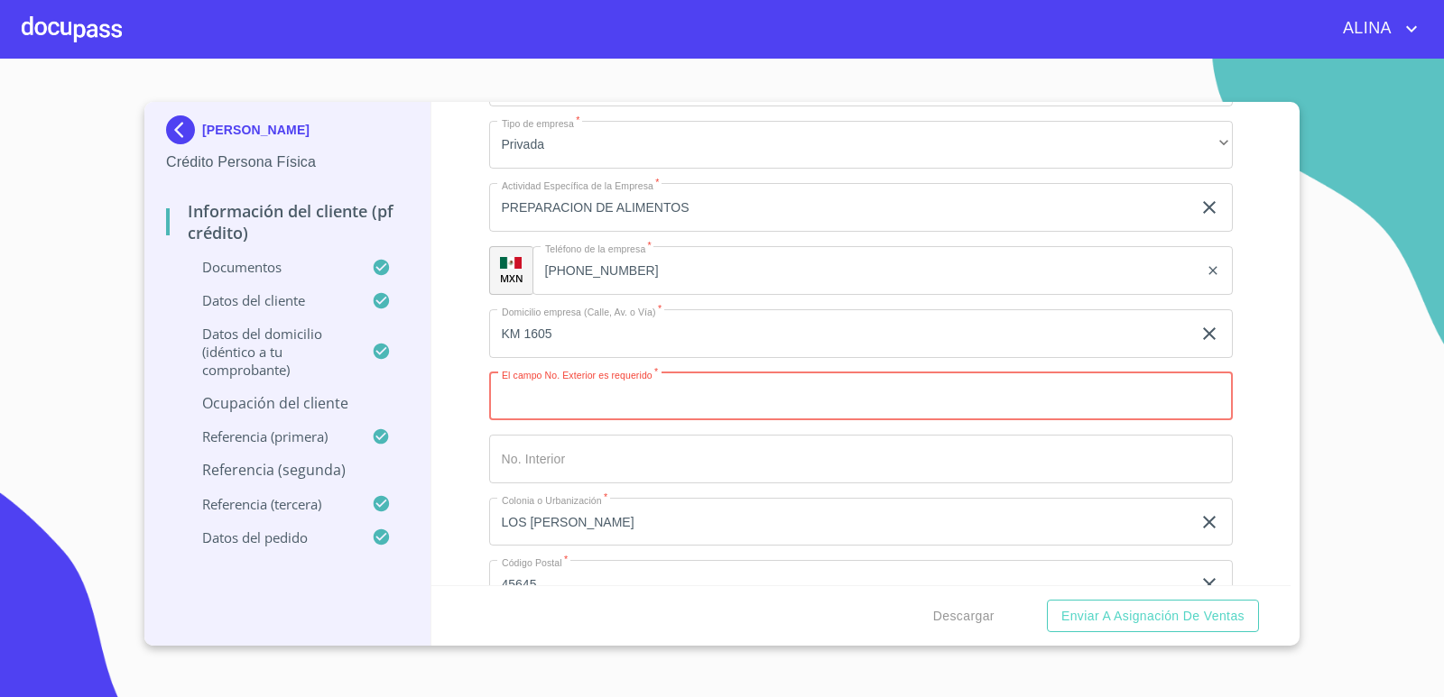
click at [716, 408] on input "Documento de identificación.   *" at bounding box center [861, 397] width 744 height 49
type input "PONIENTE"
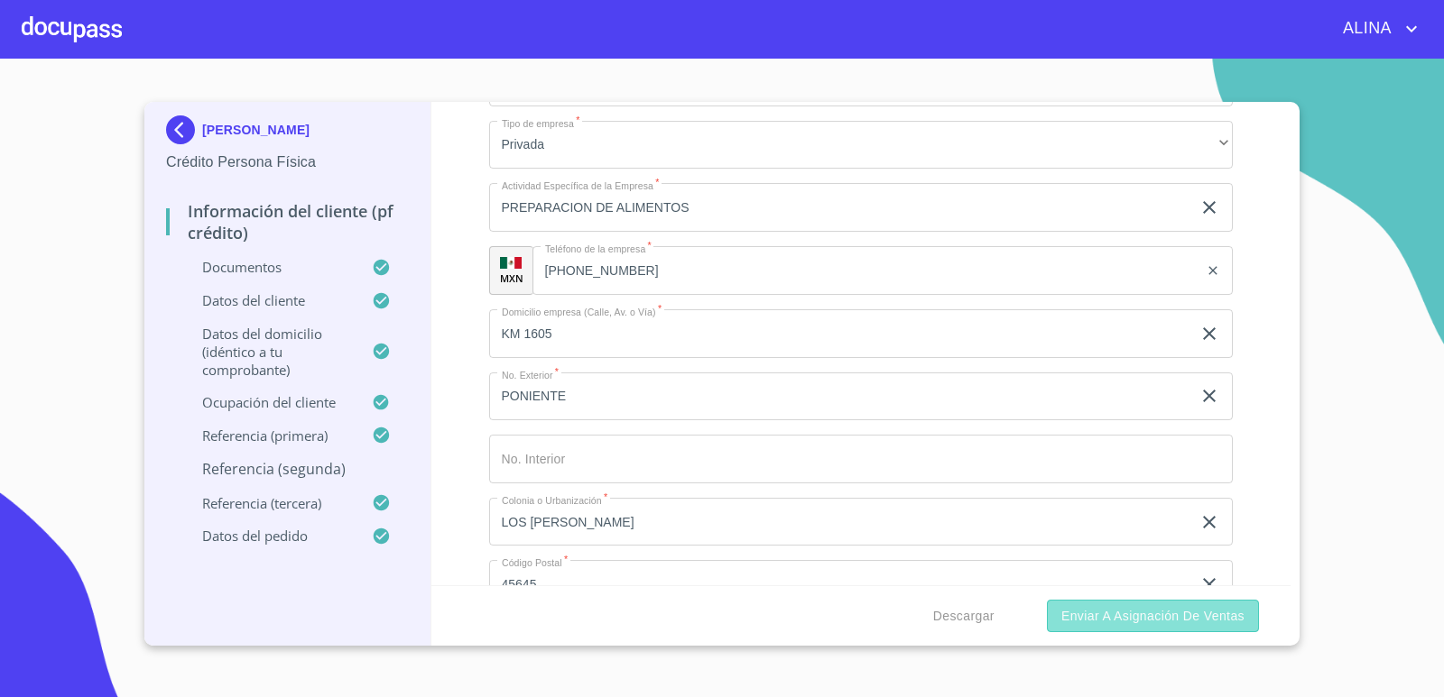
click at [1107, 616] on span "Enviar a Asignación de Ventas" at bounding box center [1152, 616] width 183 height 23
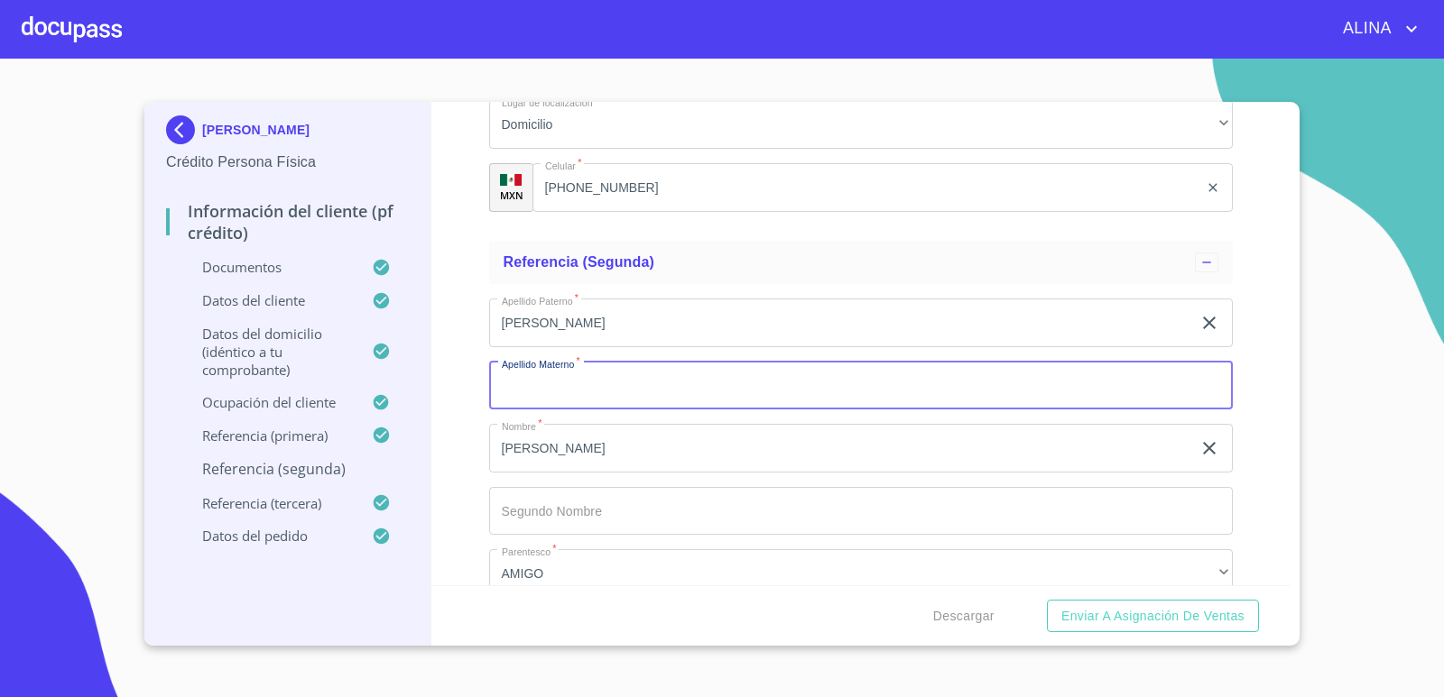
scroll to position [9430, 0]
click at [599, 383] on input "Documento de identificación.   *" at bounding box center [861, 380] width 744 height 49
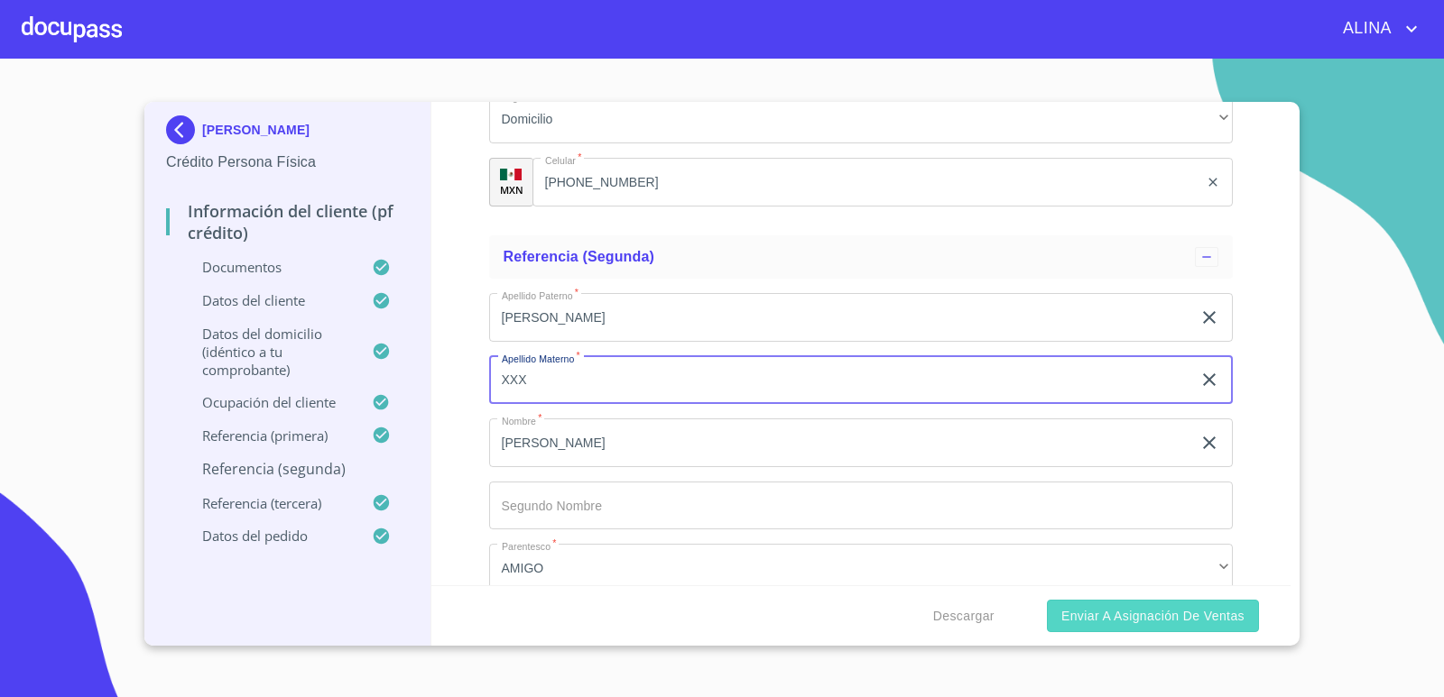
type input "XXX"
click at [1140, 610] on span "Enviar a Asignación de Ventas" at bounding box center [1152, 616] width 183 height 23
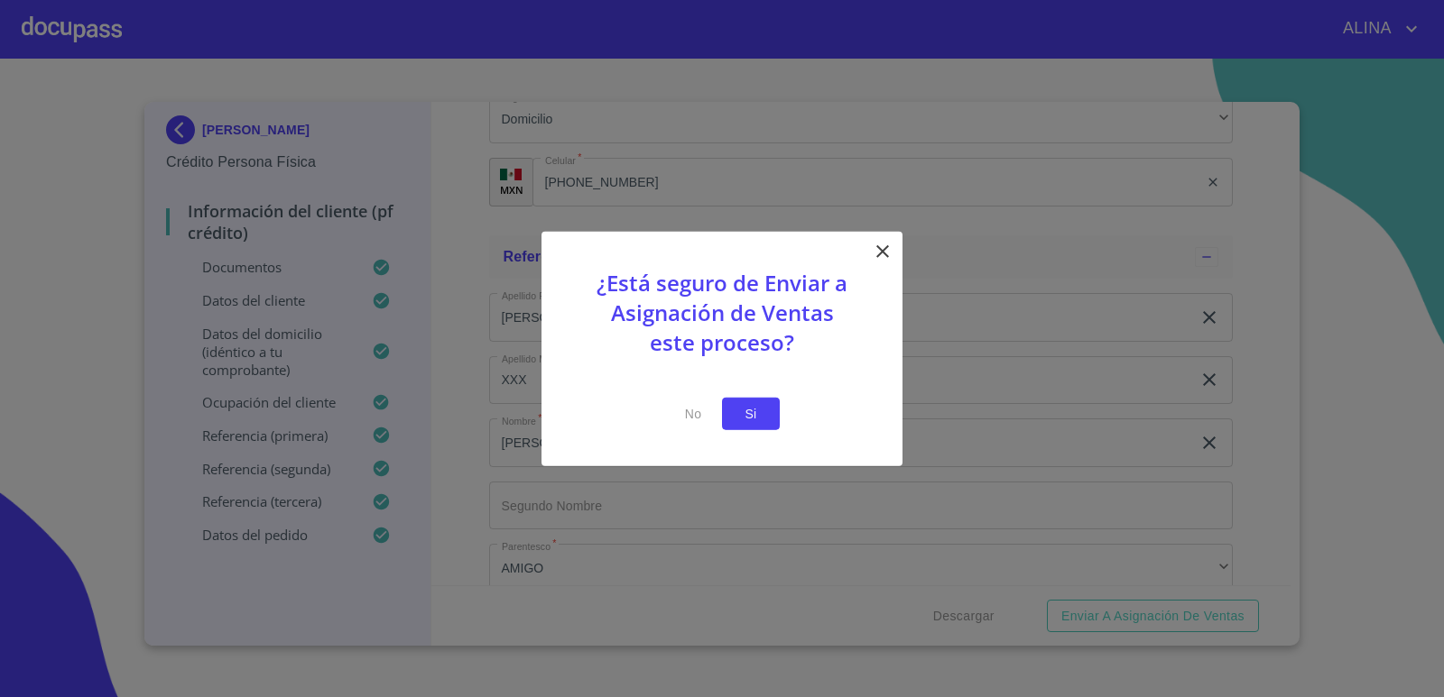
click at [745, 420] on span "Si" at bounding box center [750, 413] width 29 height 23
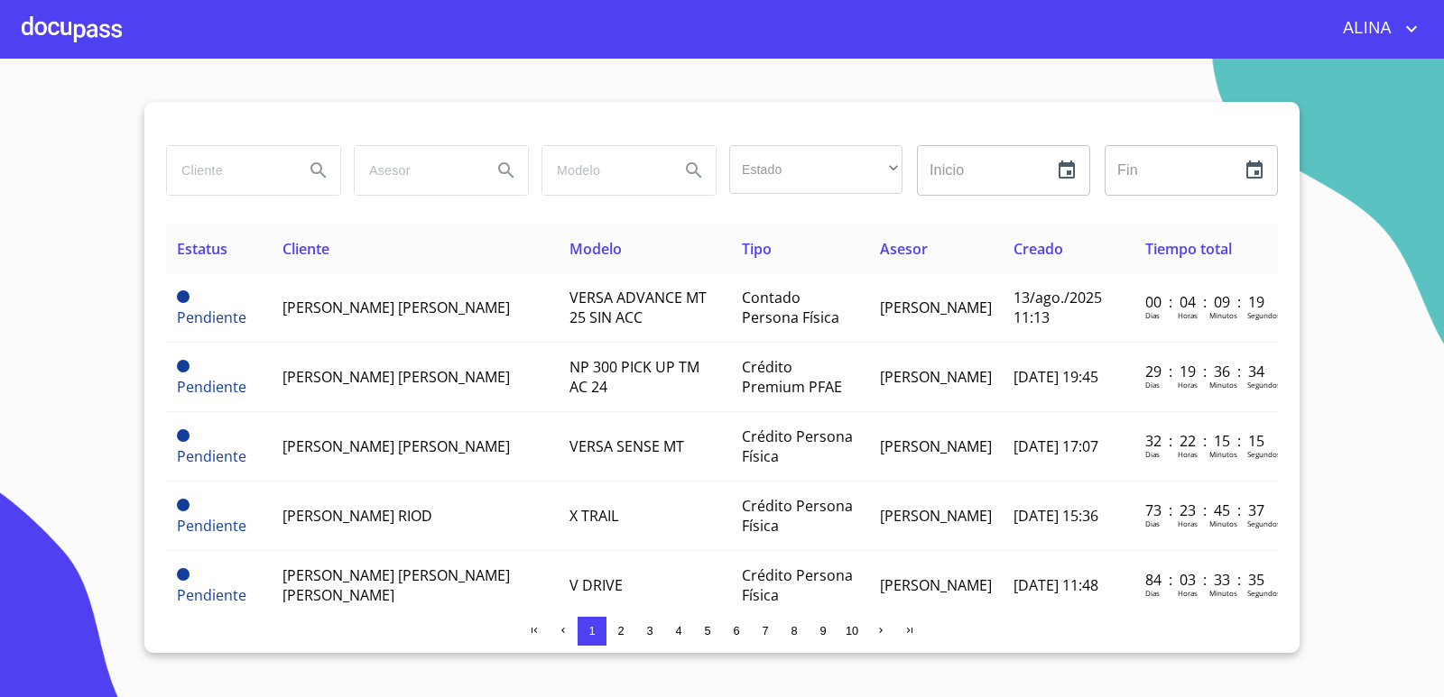
click at [278, 170] on input "search" at bounding box center [228, 170] width 123 height 49
type input "[PERSON_NAME]"
click at [320, 172] on icon "Search" at bounding box center [317, 169] width 15 height 15
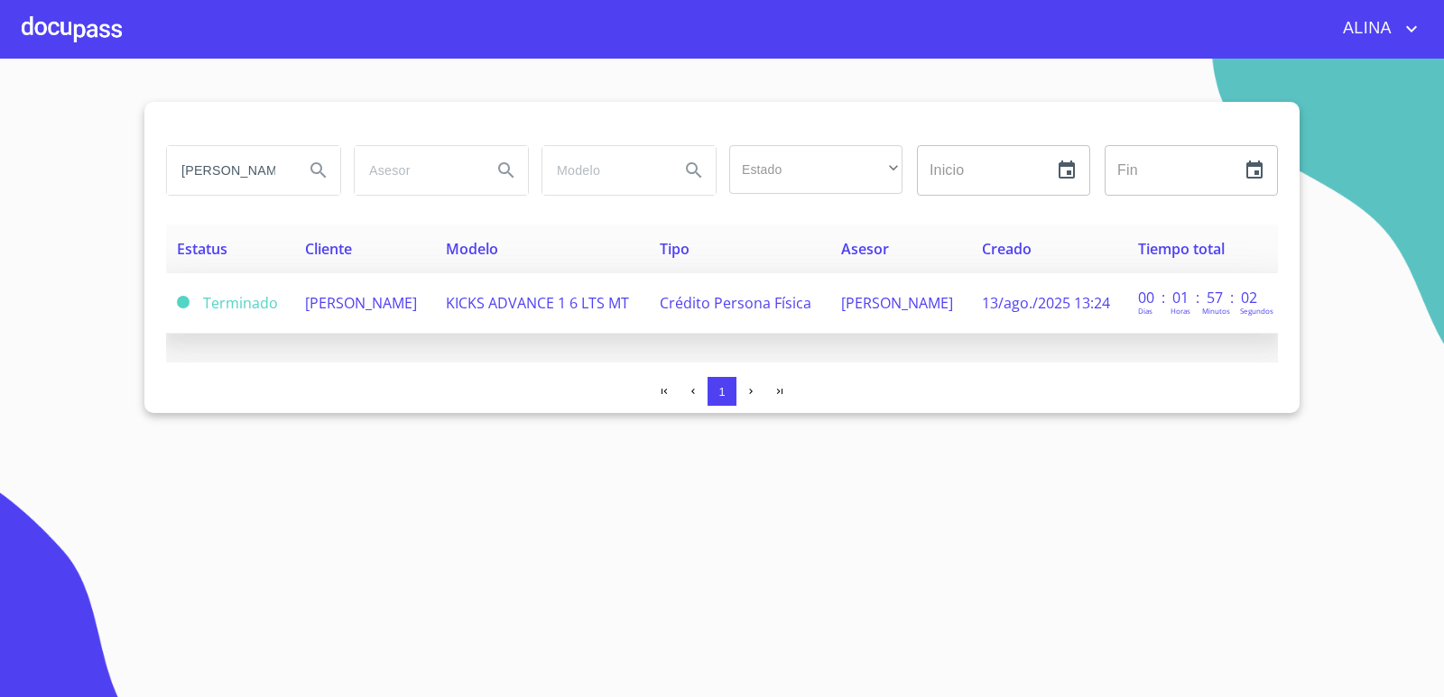
click at [326, 305] on span "[PERSON_NAME]" at bounding box center [361, 303] width 112 height 20
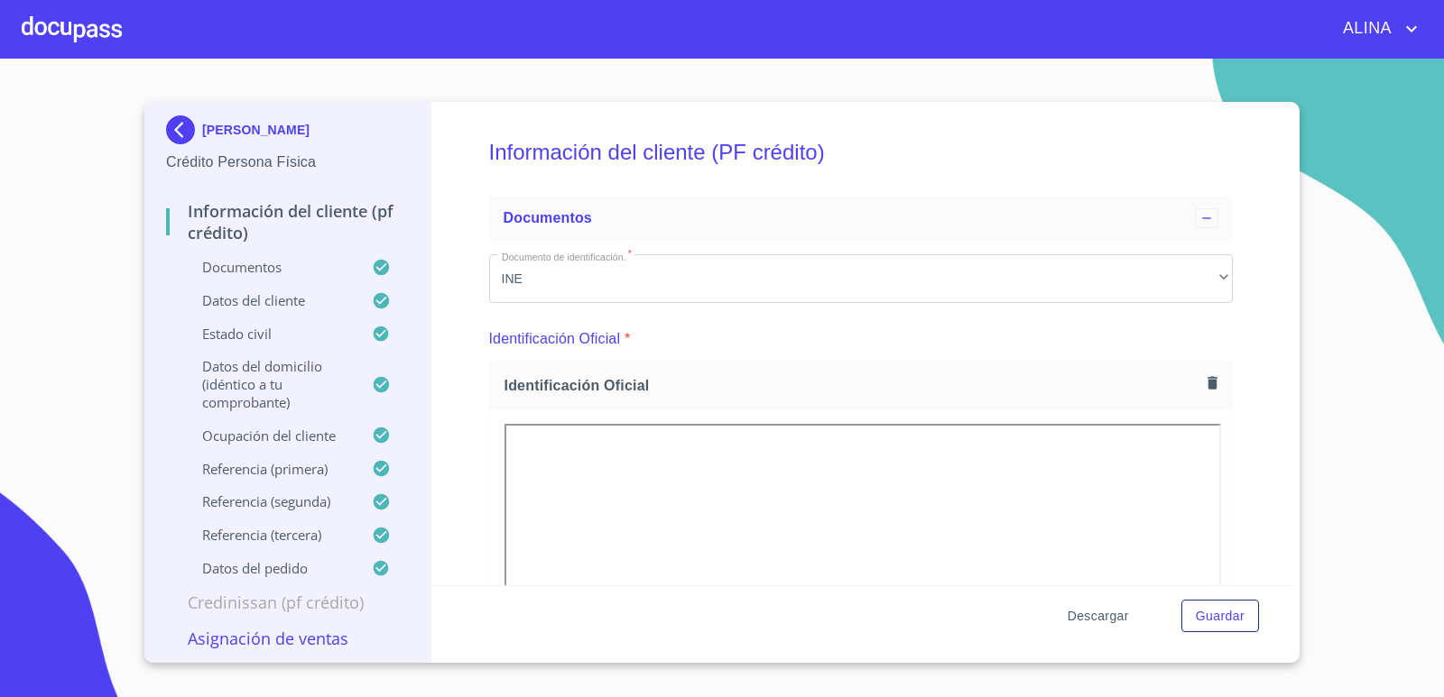
click at [1085, 616] on span "Descargar" at bounding box center [1097, 616] width 61 height 23
